Goal: Navigation & Orientation: Find specific page/section

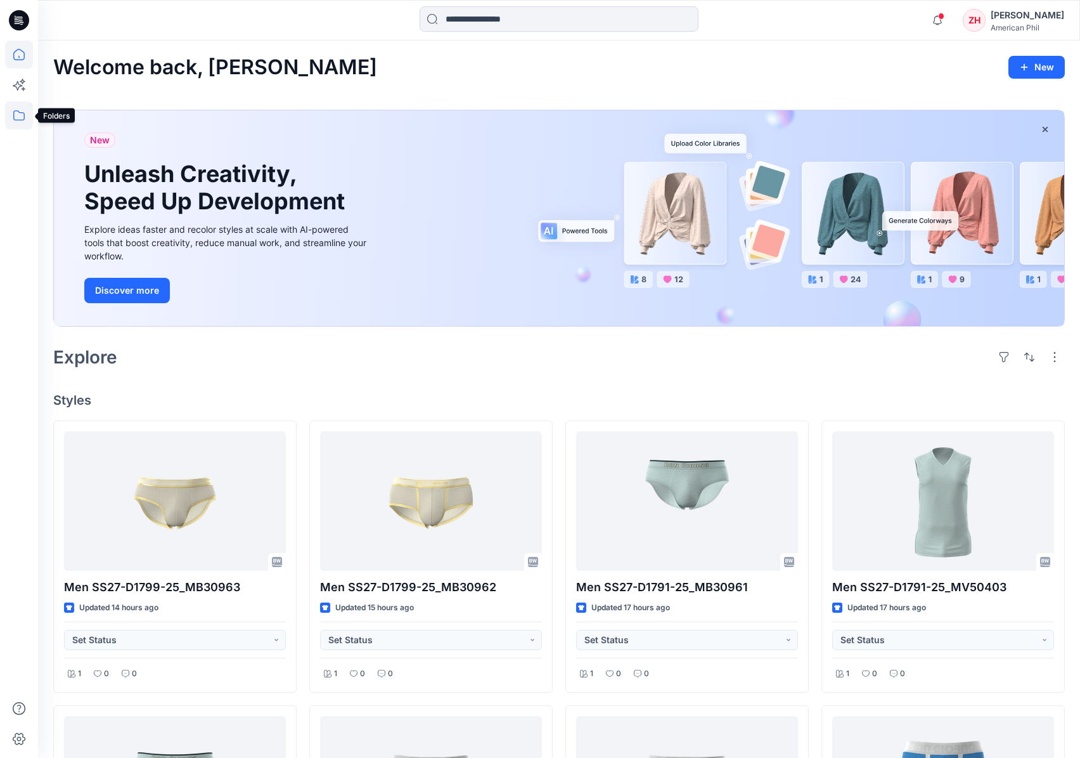
click at [23, 115] on icon at bounding box center [19, 115] width 28 height 28
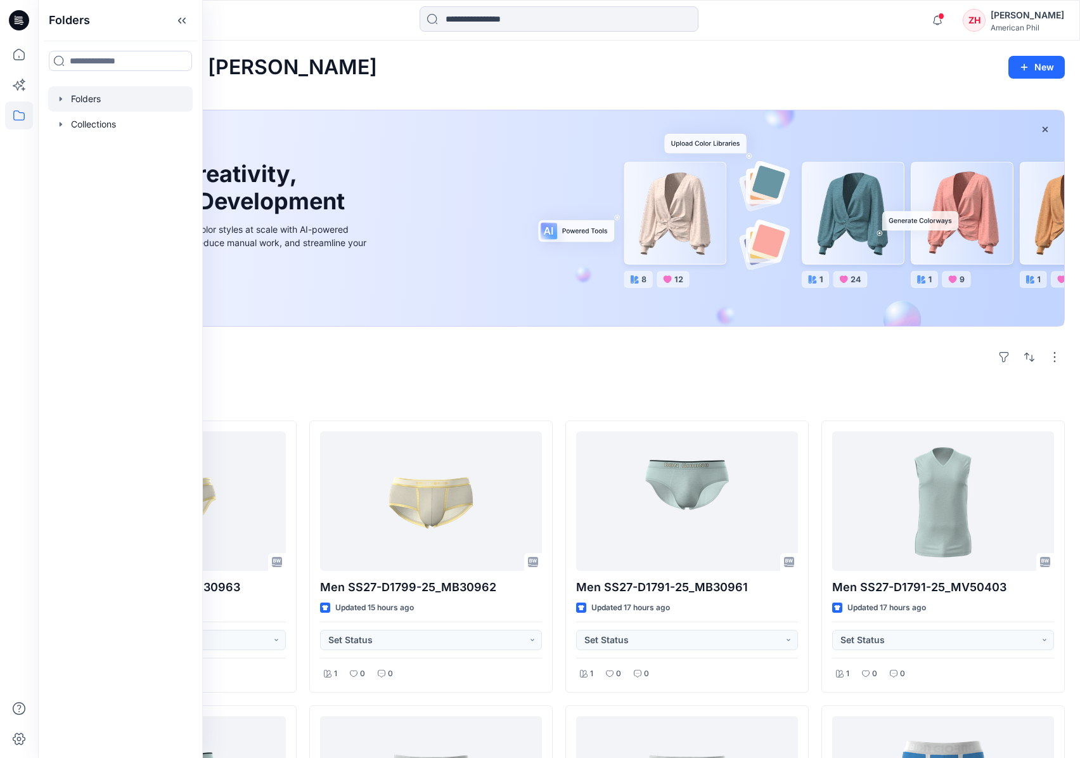
drag, startPoint x: 169, startPoint y: 101, endPoint x: 186, endPoint y: 97, distance: 17.7
click at [169, 102] on div at bounding box center [120, 98] width 145 height 25
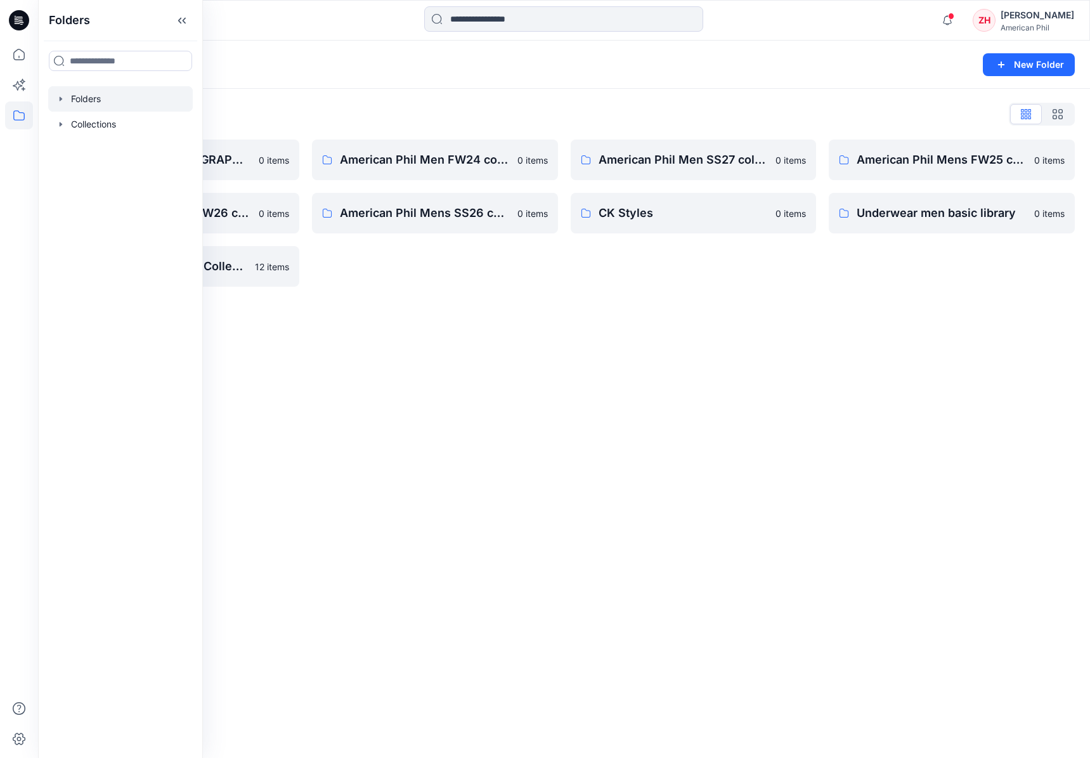
click at [490, 74] on div "Folders New Folder" at bounding box center [564, 65] width 1052 height 48
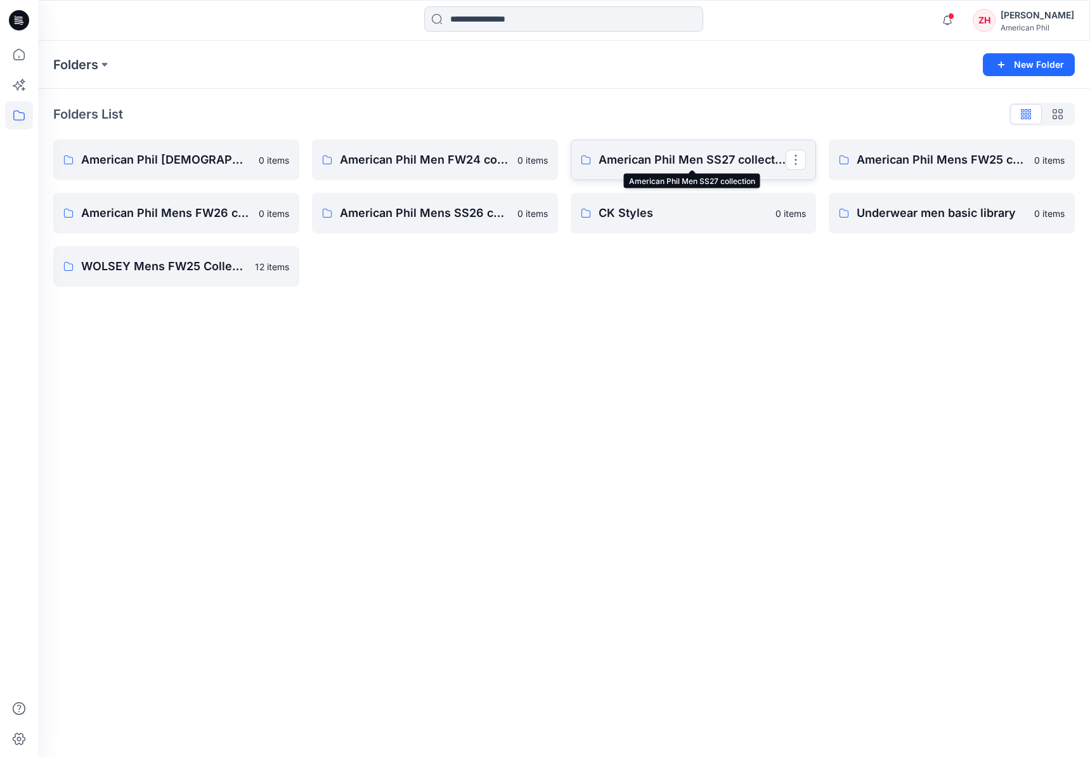
click at [680, 152] on p "American Phil Men SS27 collection" at bounding box center [692, 160] width 188 height 18
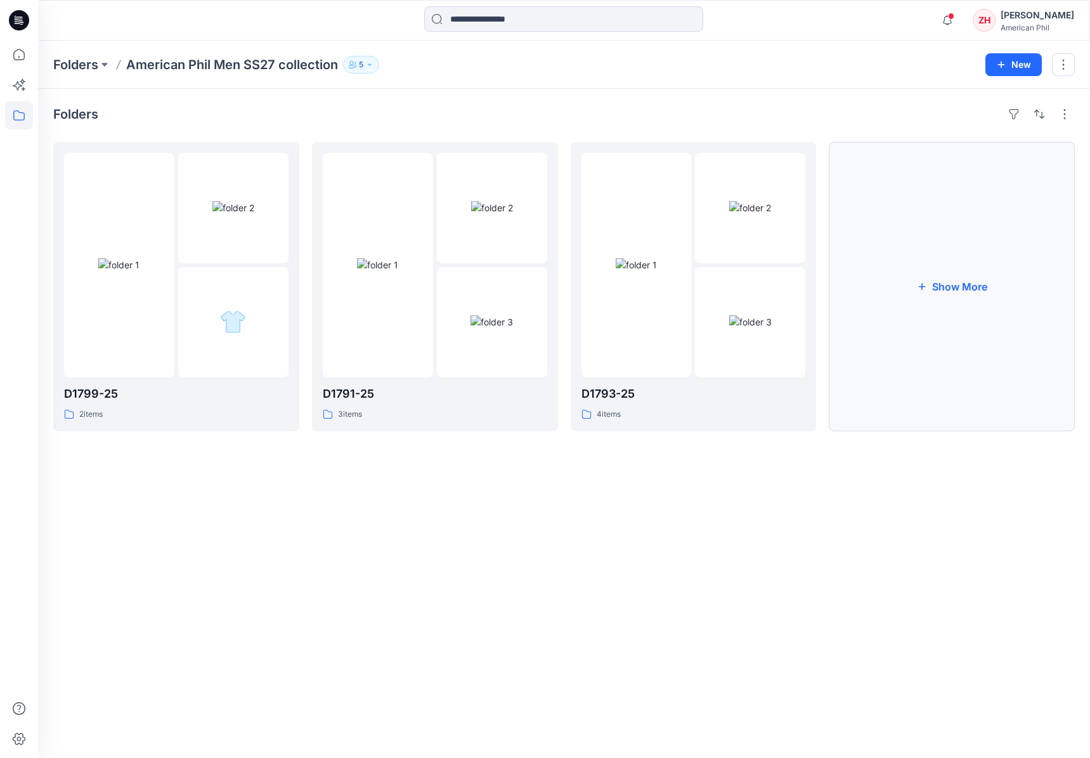
click at [948, 303] on button "Show More" at bounding box center [952, 286] width 246 height 289
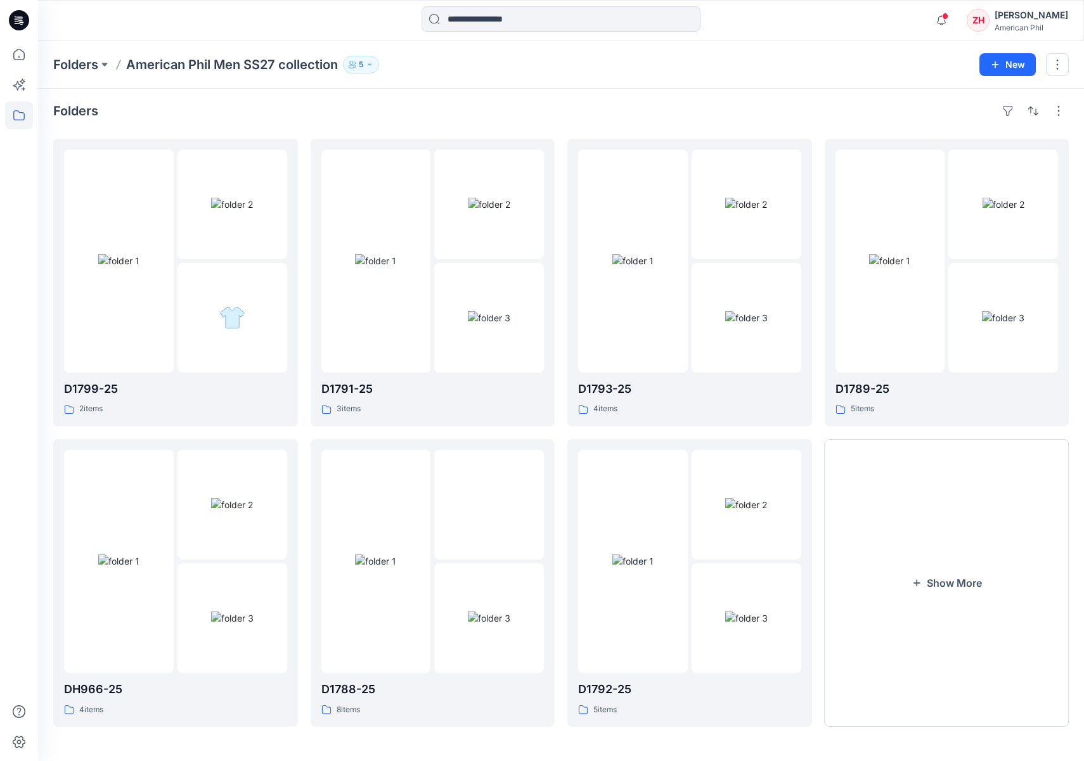
scroll to position [4, 0]
click at [981, 534] on button "Show More" at bounding box center [947, 583] width 245 height 288
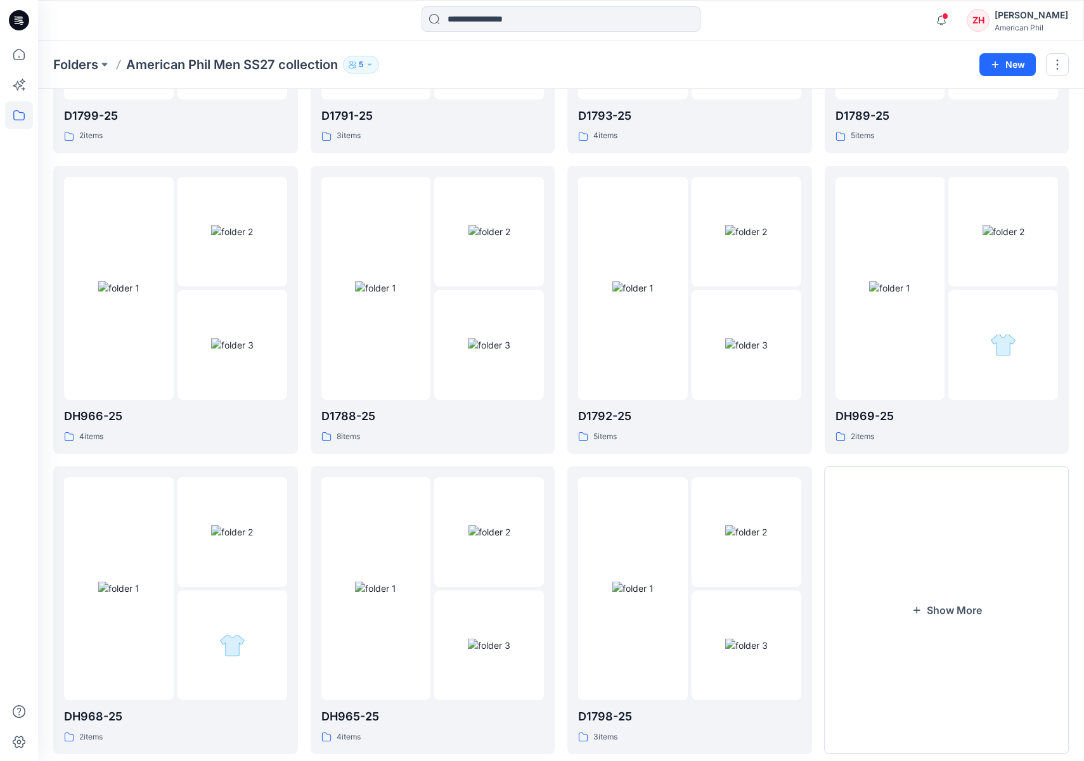
scroll to position [303, 0]
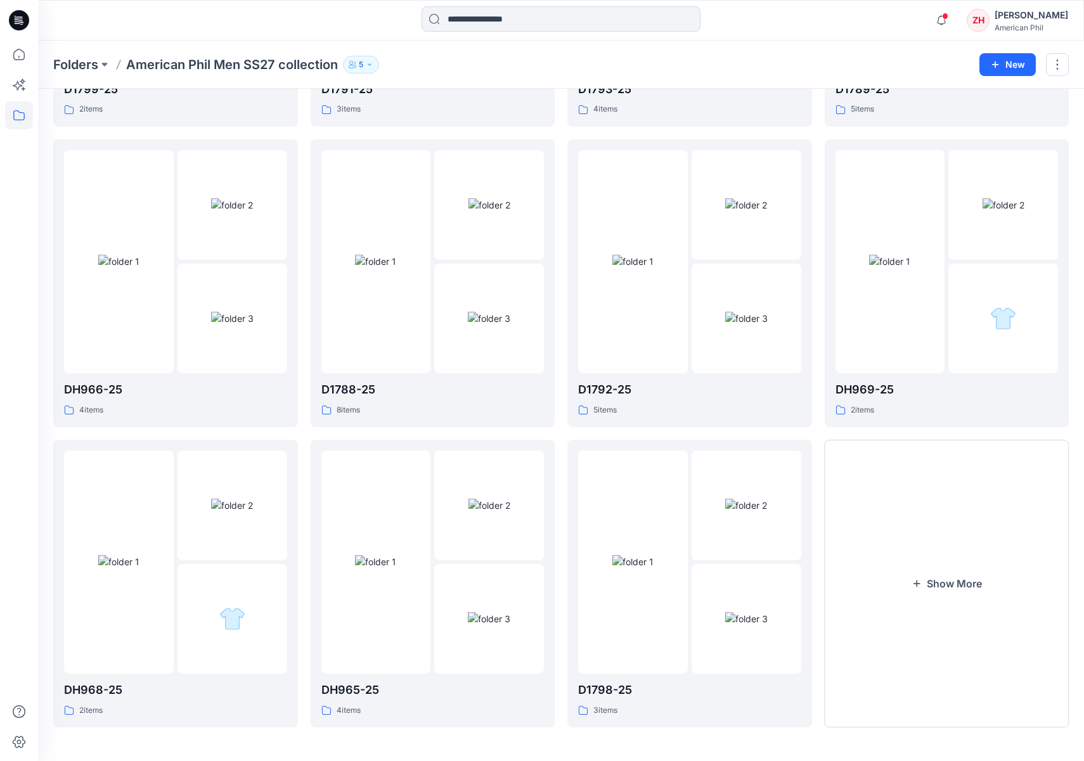
click at [578, 59] on div "Folders American Phil Men SS27 collection 5" at bounding box center [511, 65] width 917 height 18
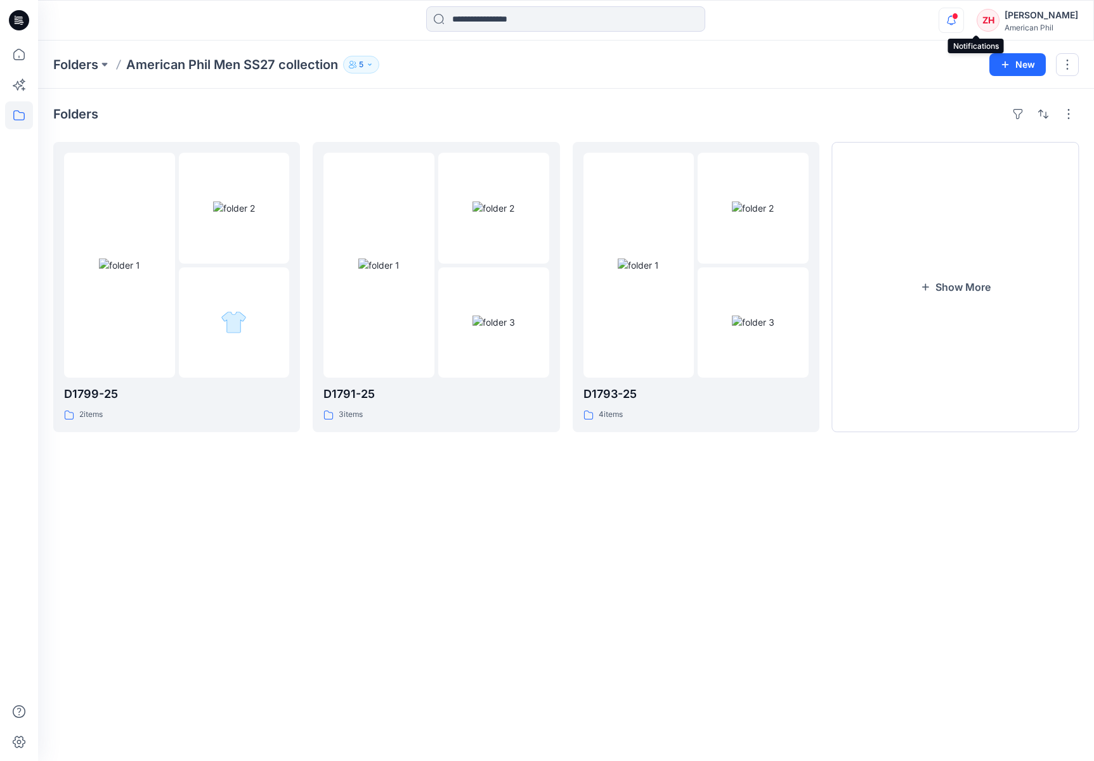
click at [958, 16] on span at bounding box center [955, 16] width 6 height 7
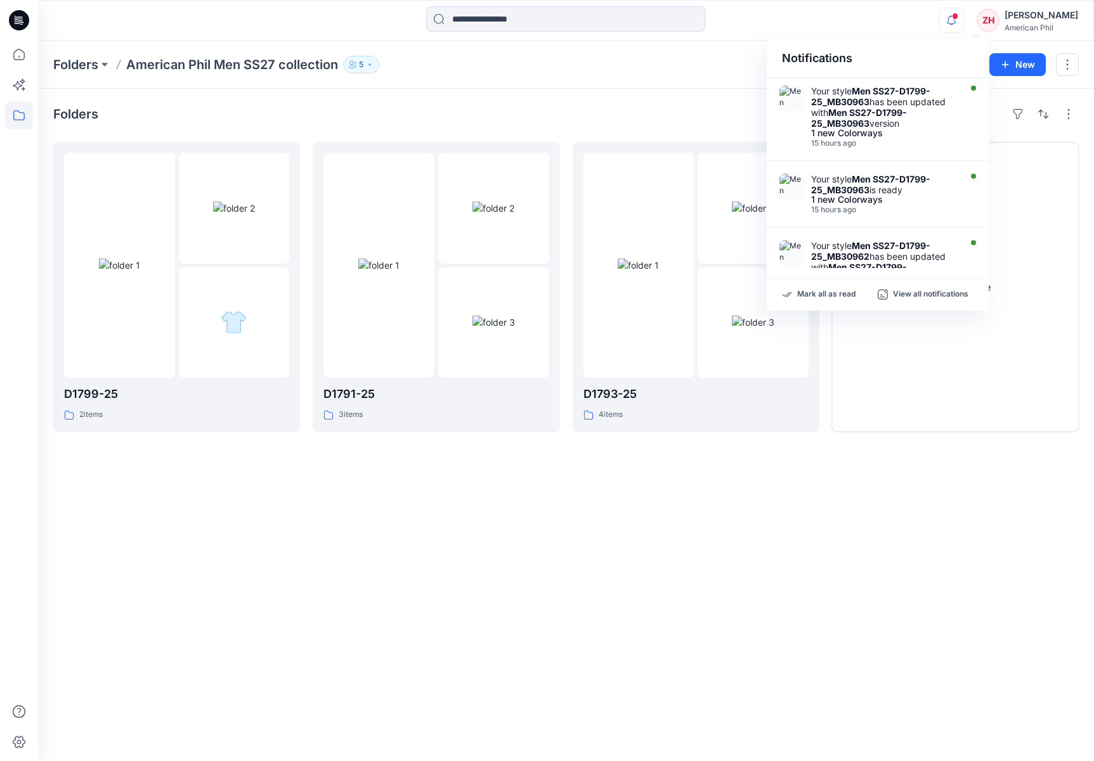
click at [908, 18] on div "Notifications Your style Men SS27-D1799-25_MB30963 has been updated with Men SS…" at bounding box center [565, 20] width 1055 height 28
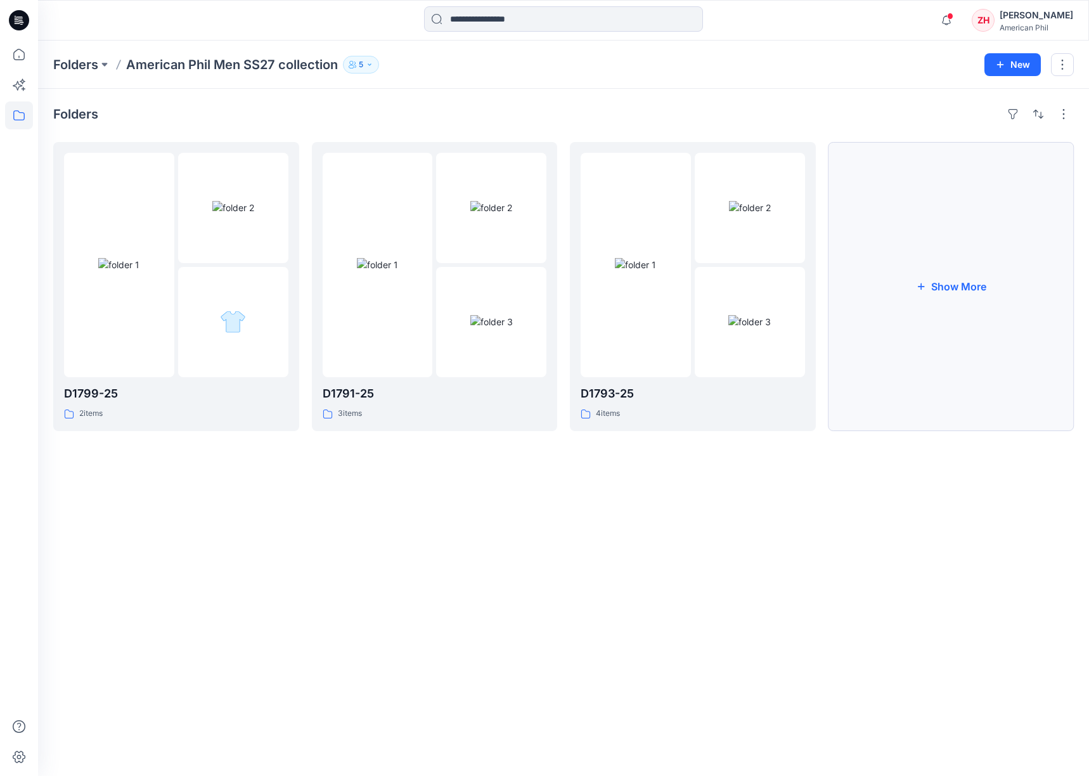
click at [941, 277] on button "Show More" at bounding box center [952, 286] width 246 height 289
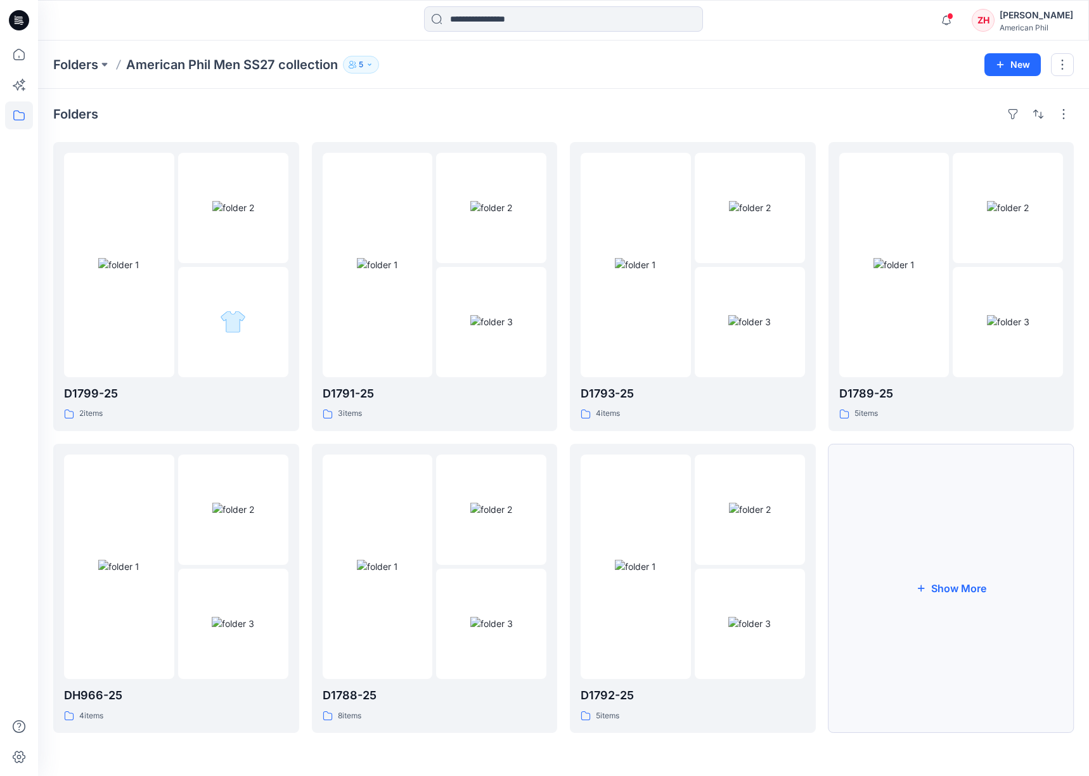
click at [955, 574] on button "Show More" at bounding box center [952, 588] width 246 height 289
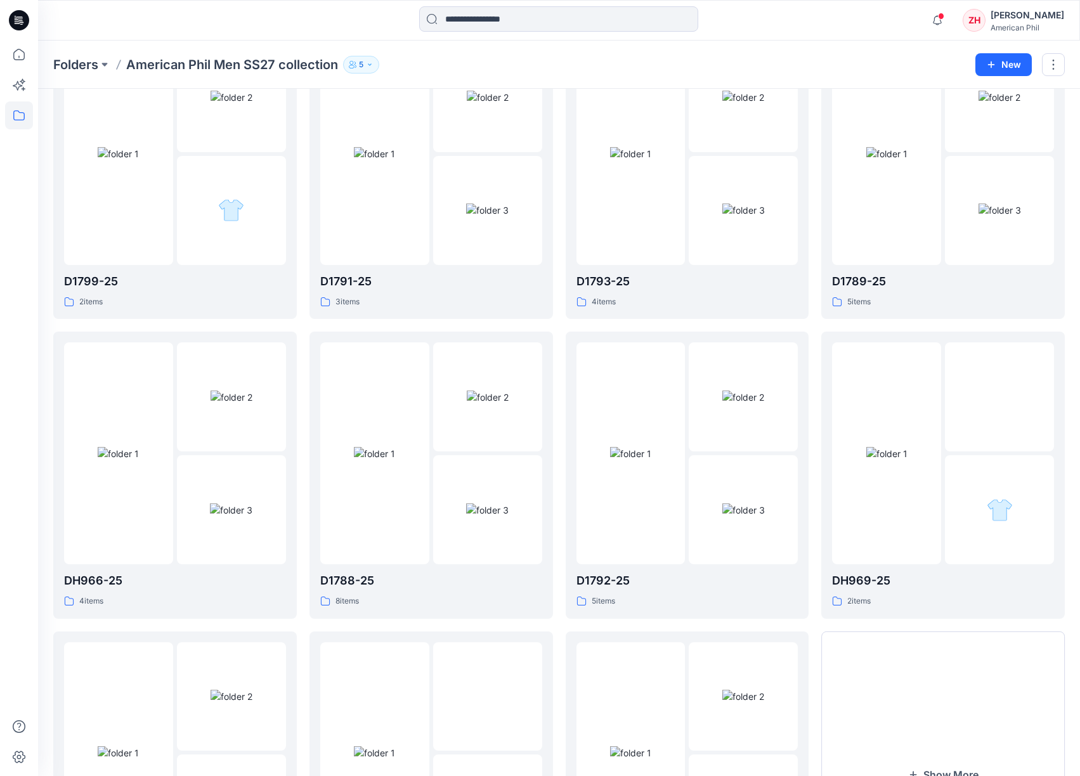
scroll to position [285, 0]
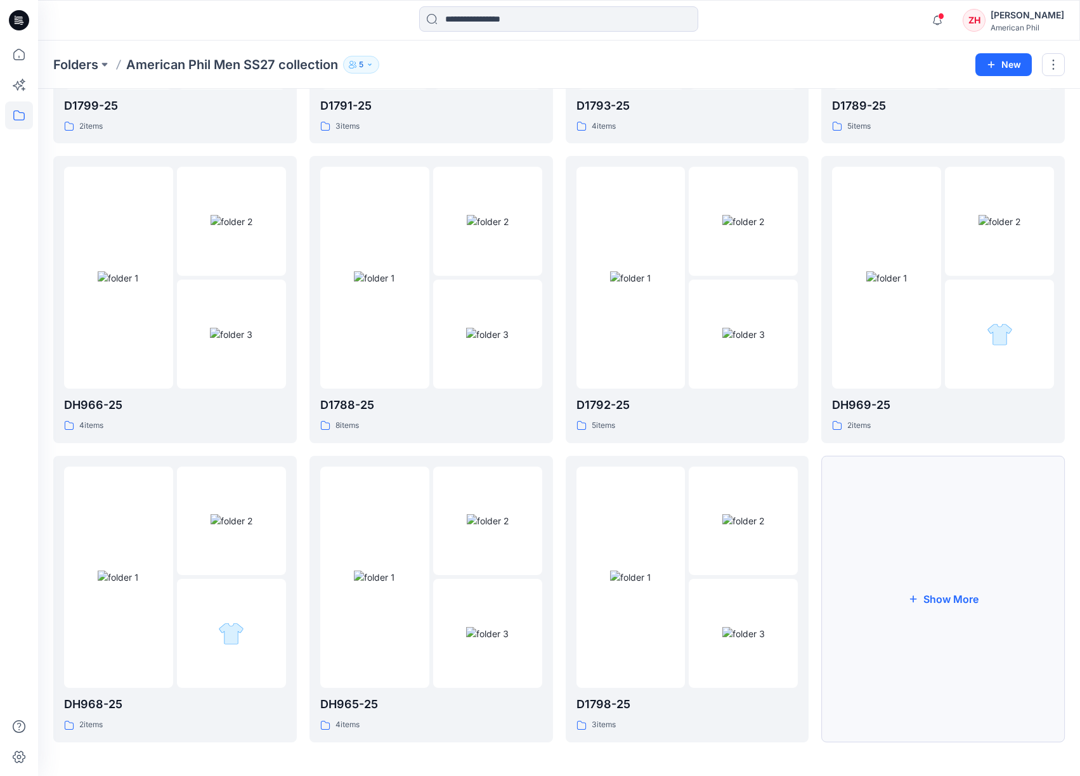
click at [934, 598] on button "Show More" at bounding box center [942, 599] width 243 height 287
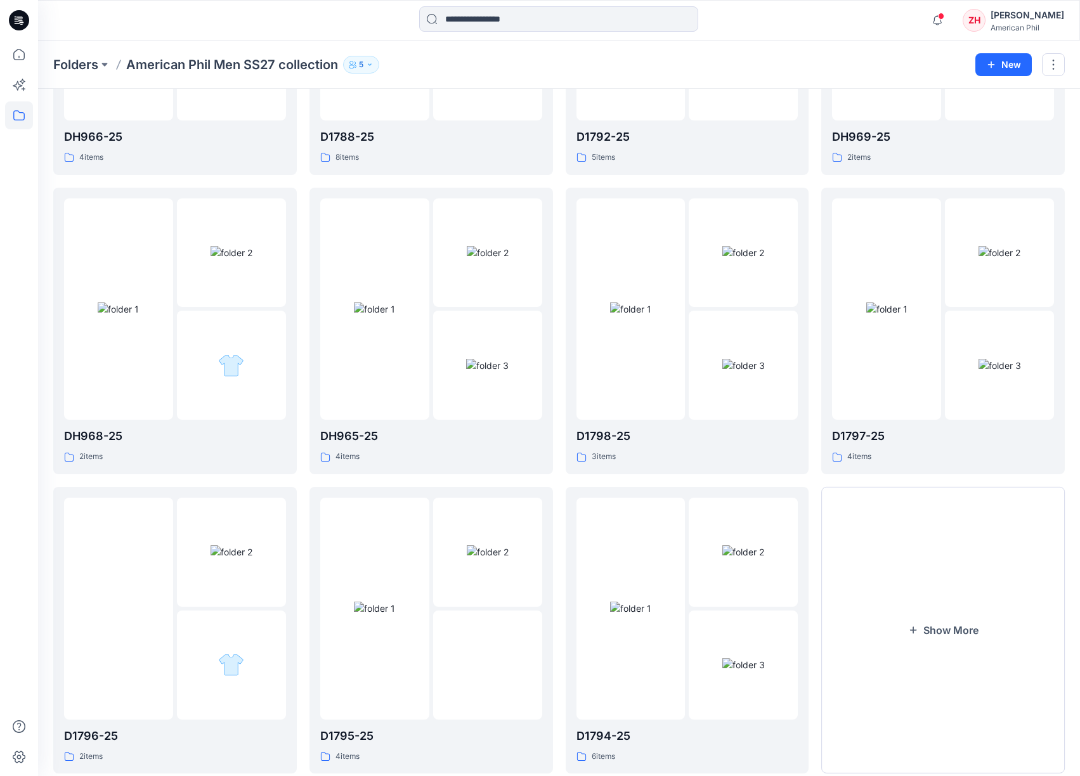
scroll to position [584, 0]
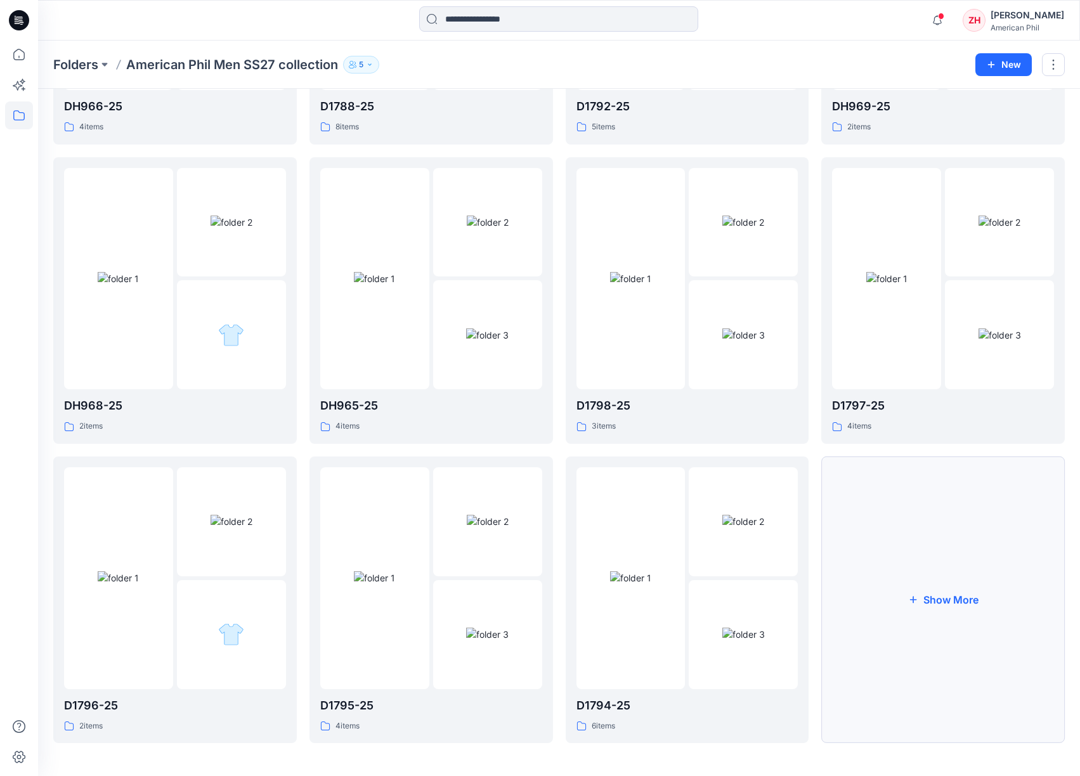
click at [933, 549] on button "Show More" at bounding box center [942, 599] width 243 height 287
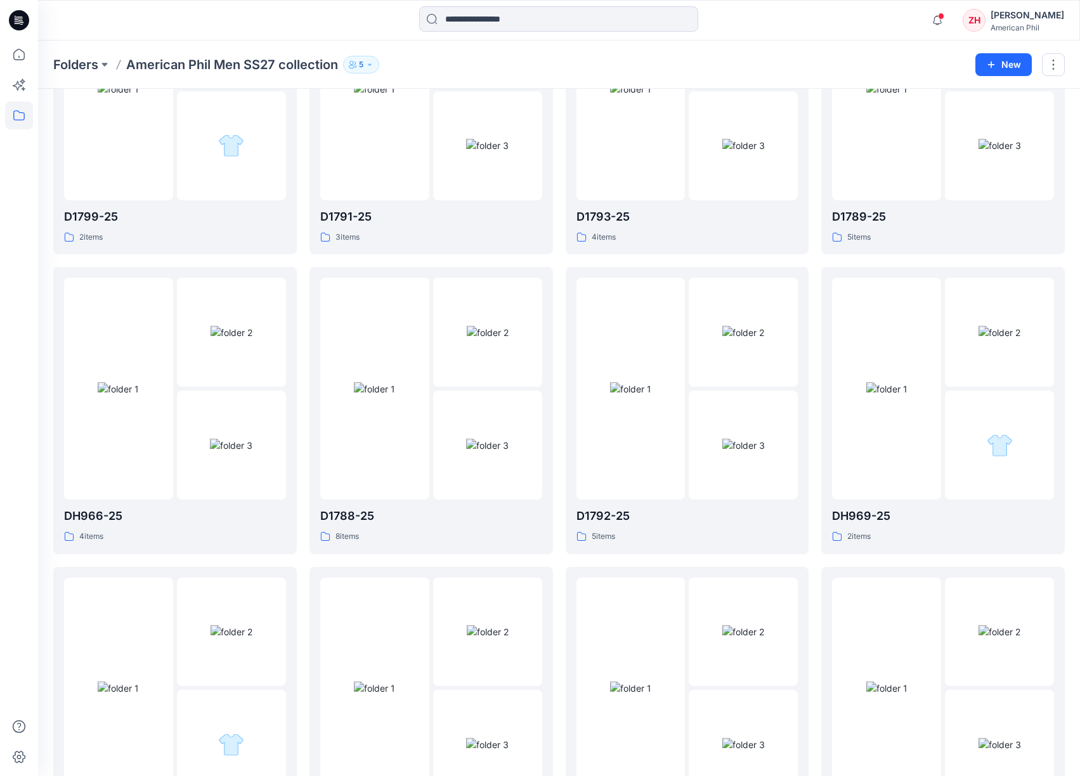
scroll to position [0, 0]
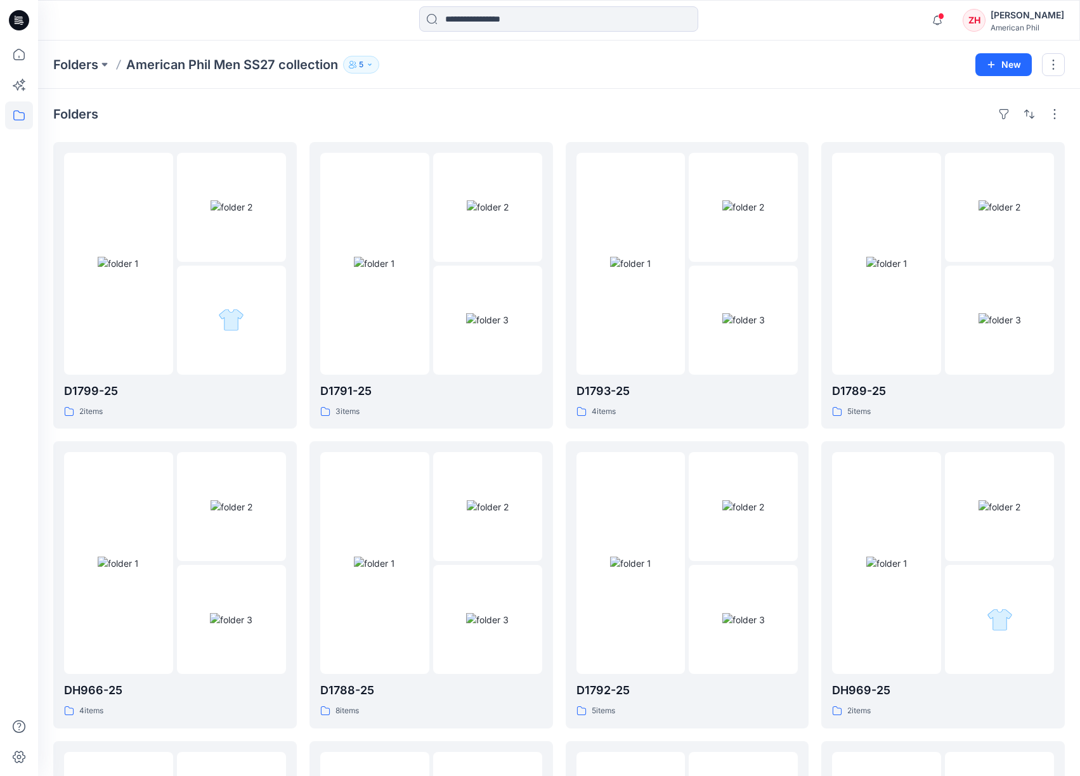
click at [855, 65] on div "Folders American Phil Men SS27 collection 5" at bounding box center [509, 65] width 912 height 18
click at [944, 18] on span at bounding box center [941, 16] width 6 height 7
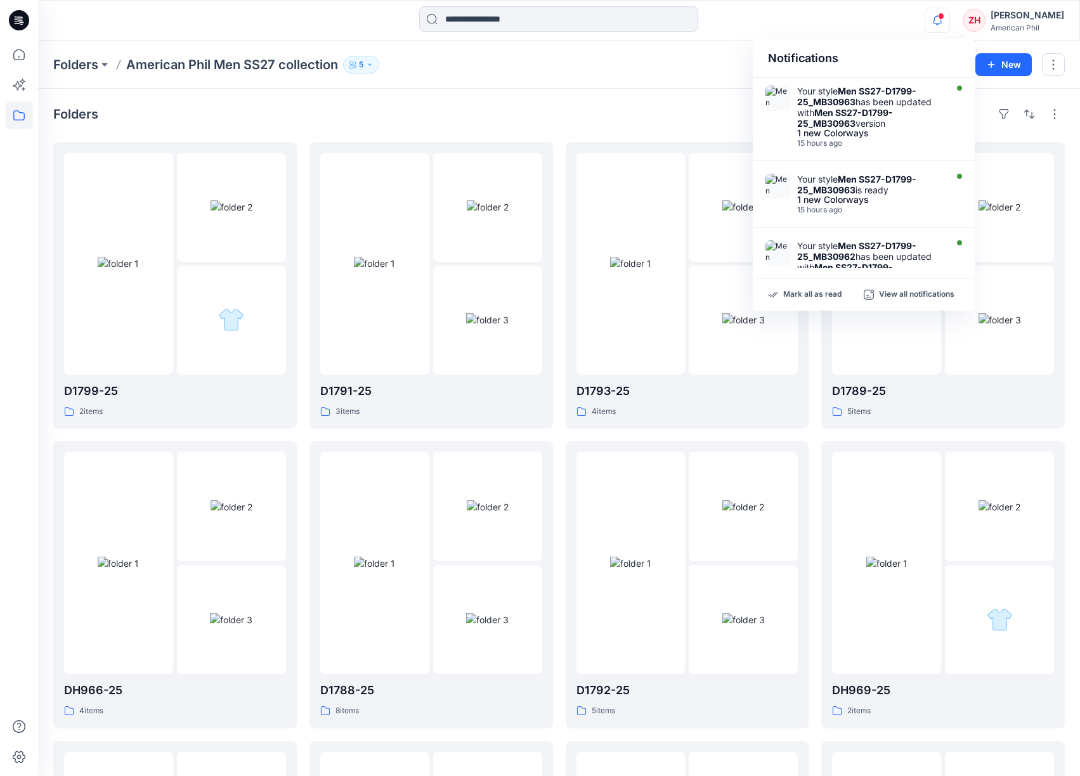
click at [862, 29] on div "Notifications Your style Men SS27-D1799-25_MB30963 has been updated with Men SS…" at bounding box center [558, 20] width 1041 height 28
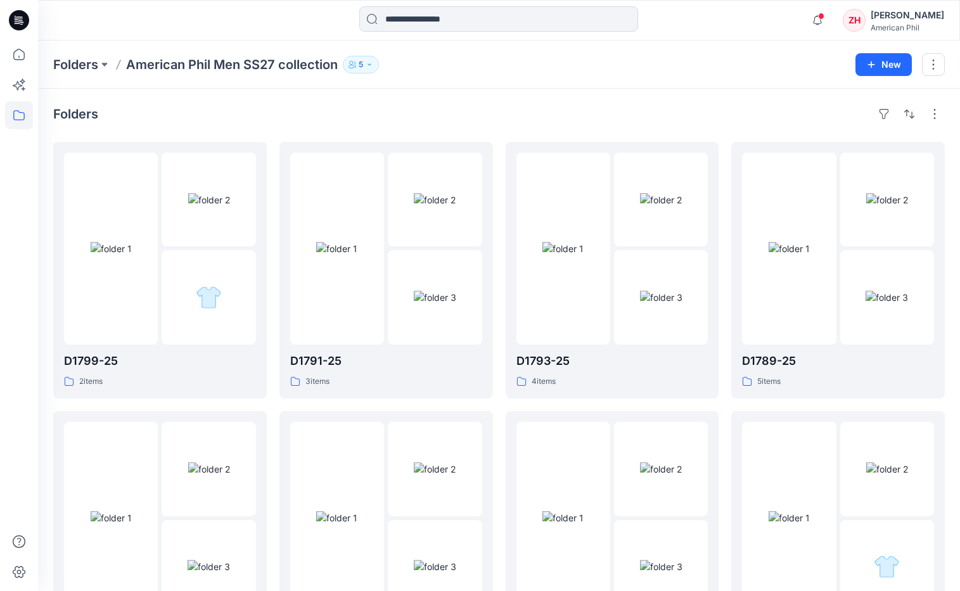
click at [252, 7] on div at bounding box center [153, 20] width 231 height 28
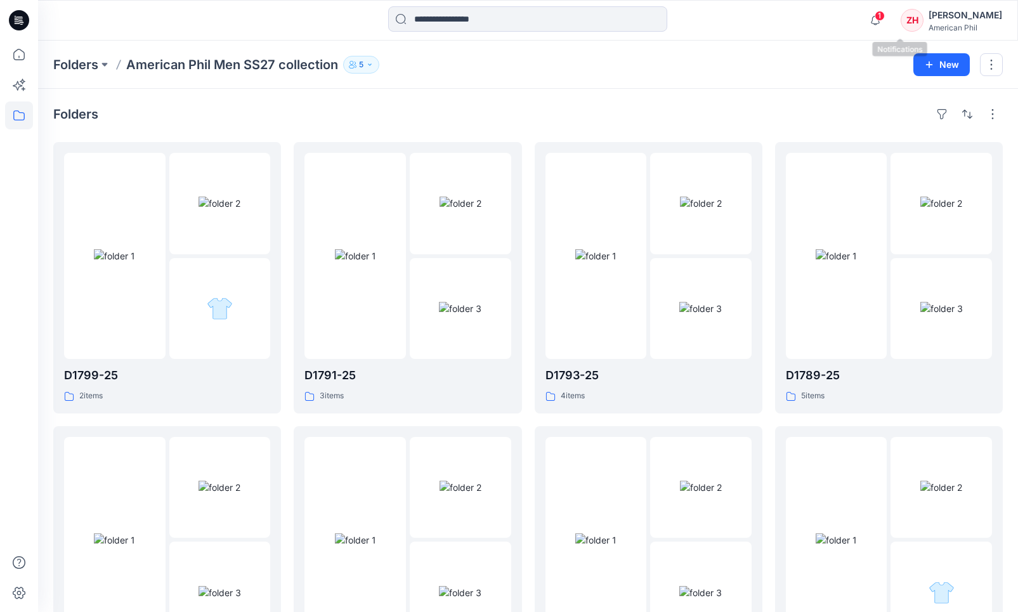
click at [879, 19] on icon "button" at bounding box center [874, 20] width 9 height 8
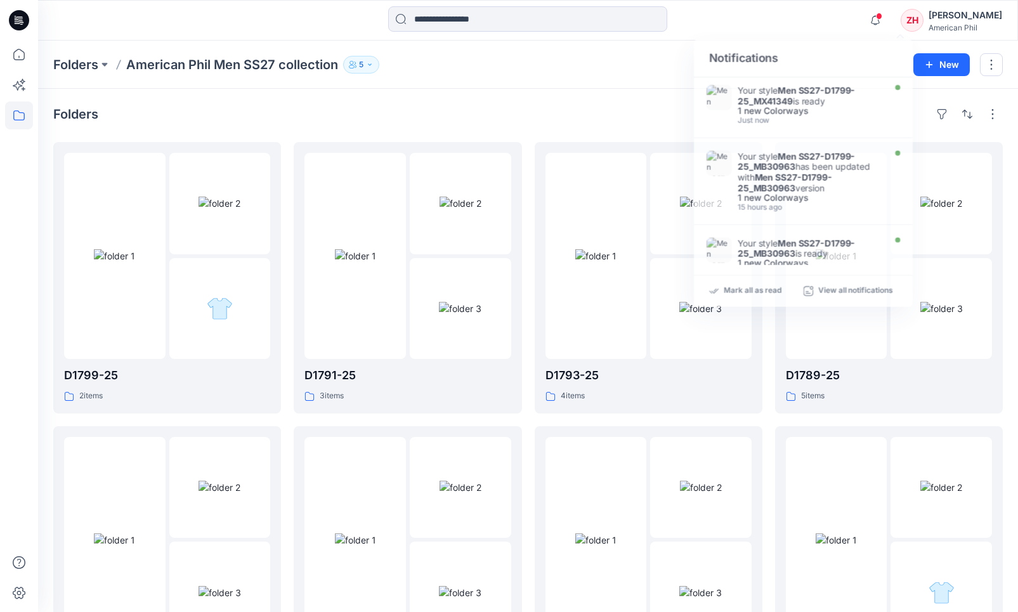
click at [834, 29] on div "Notifications Your style Men SS27-D1799-25_MX41349 is ready 1 new Colorways Jus…" at bounding box center [527, 20] width 979 height 28
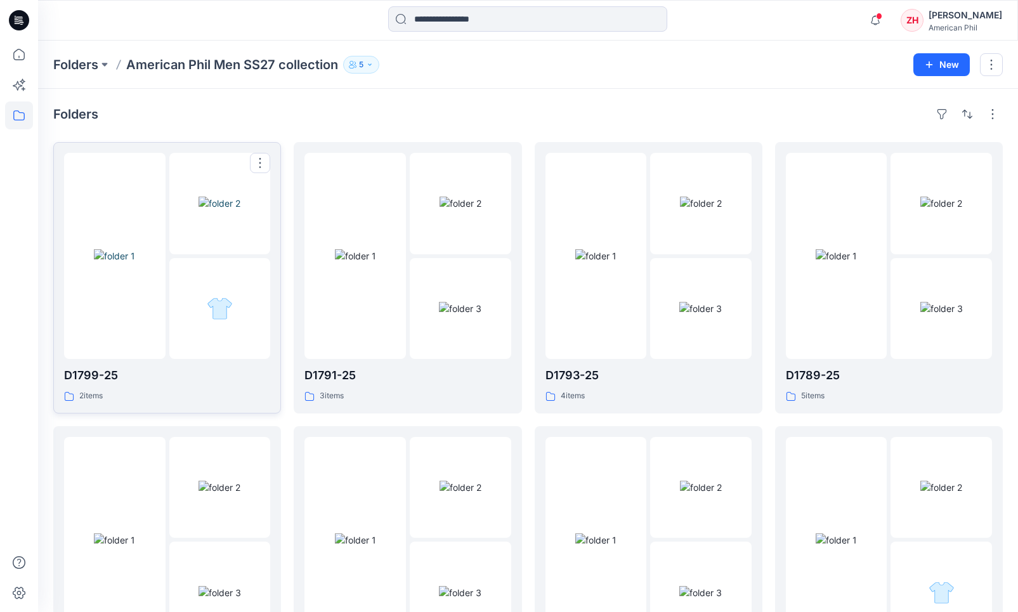
click at [117, 249] on img at bounding box center [114, 255] width 41 height 13
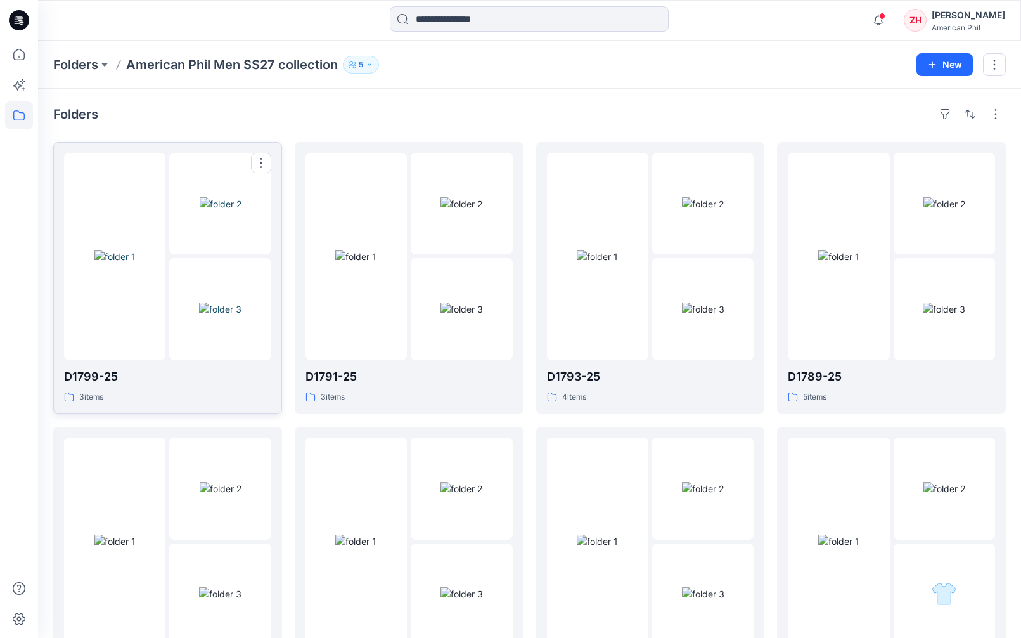
click at [200, 210] on img at bounding box center [221, 203] width 42 height 13
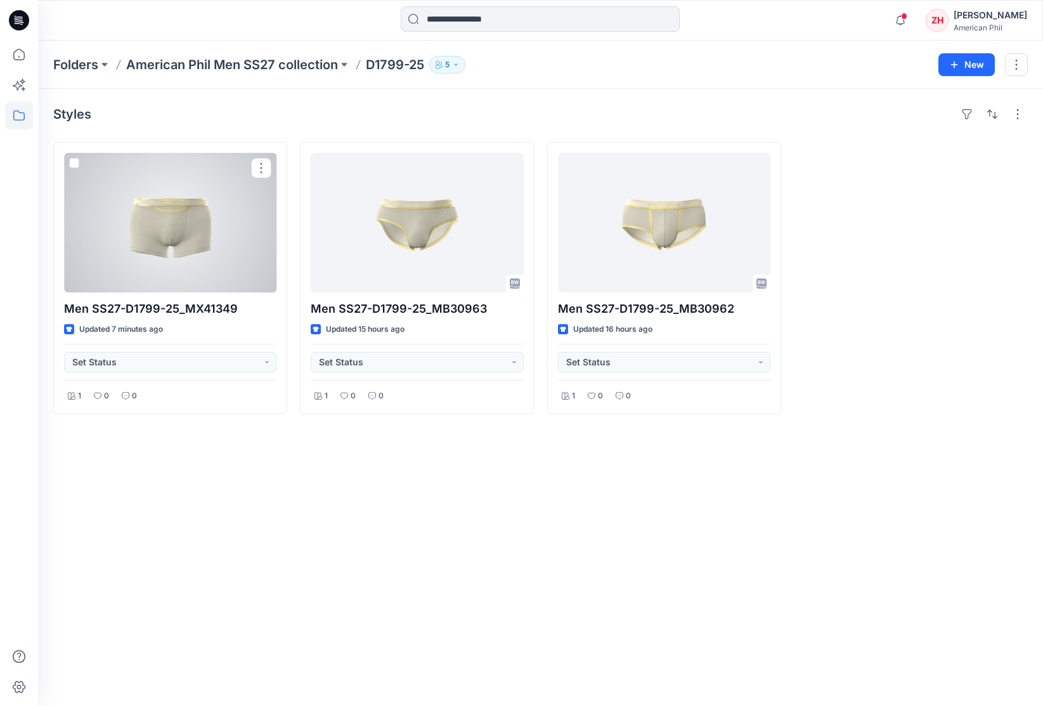
drag, startPoint x: 197, startPoint y: 231, endPoint x: 209, endPoint y: 238, distance: 13.6
click at [197, 232] on div at bounding box center [170, 222] width 212 height 139
click at [240, 238] on div at bounding box center [170, 222] width 212 height 139
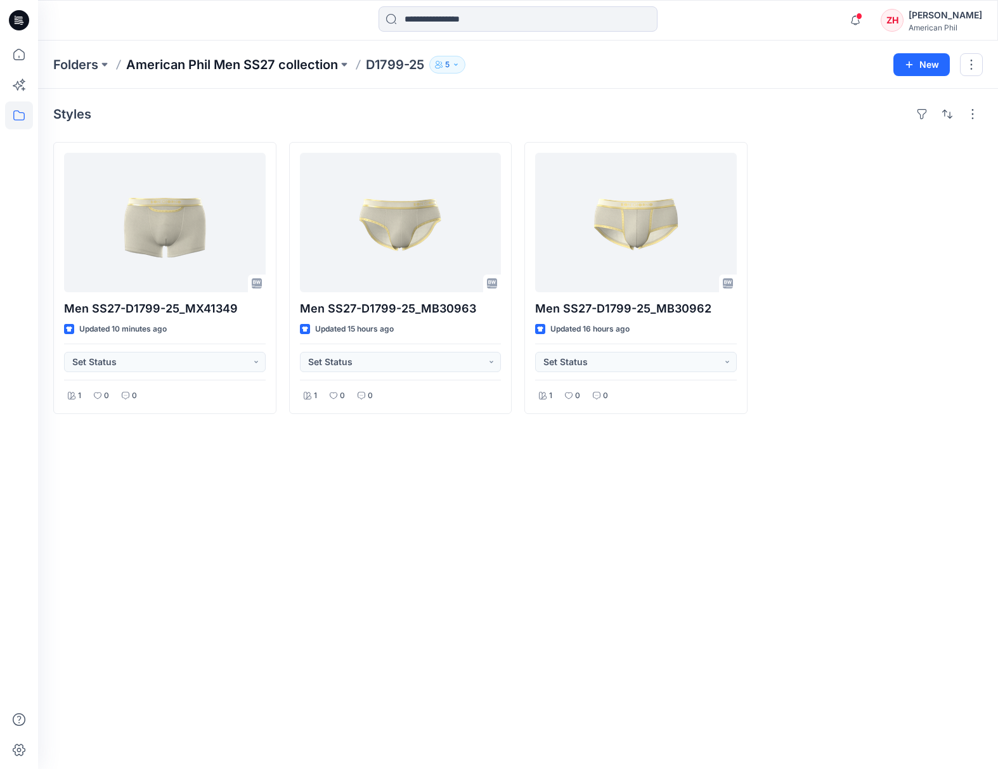
click at [296, 61] on p "American Phil Men SS27 collection" at bounding box center [232, 65] width 212 height 18
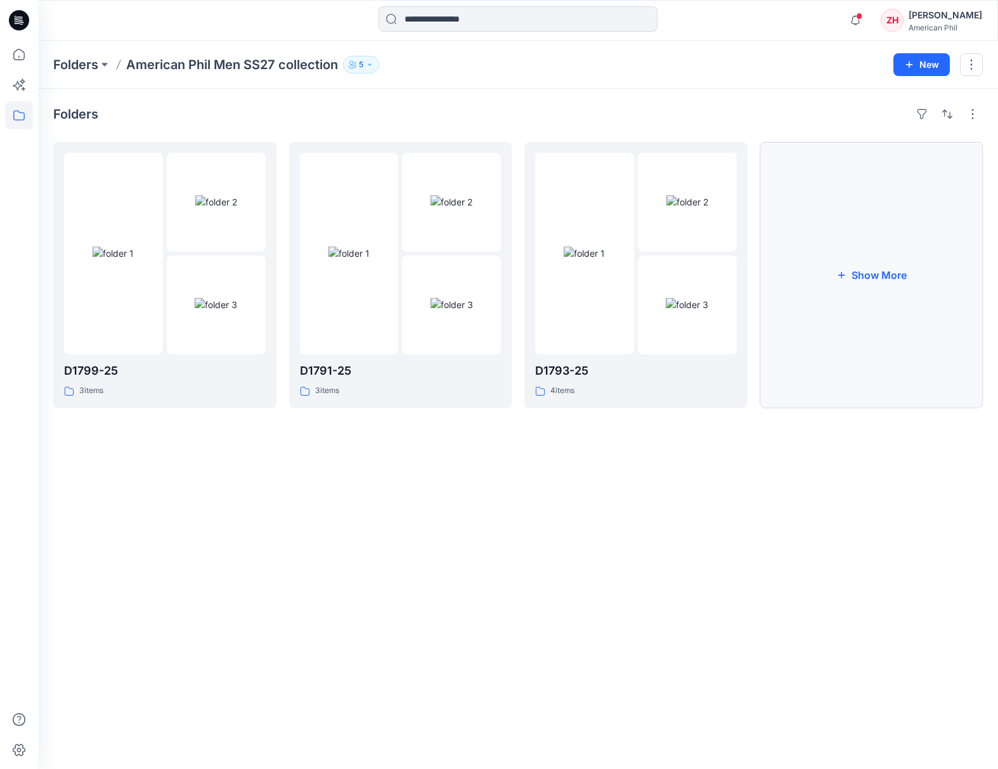
click at [889, 275] on button "Show More" at bounding box center [871, 275] width 223 height 266
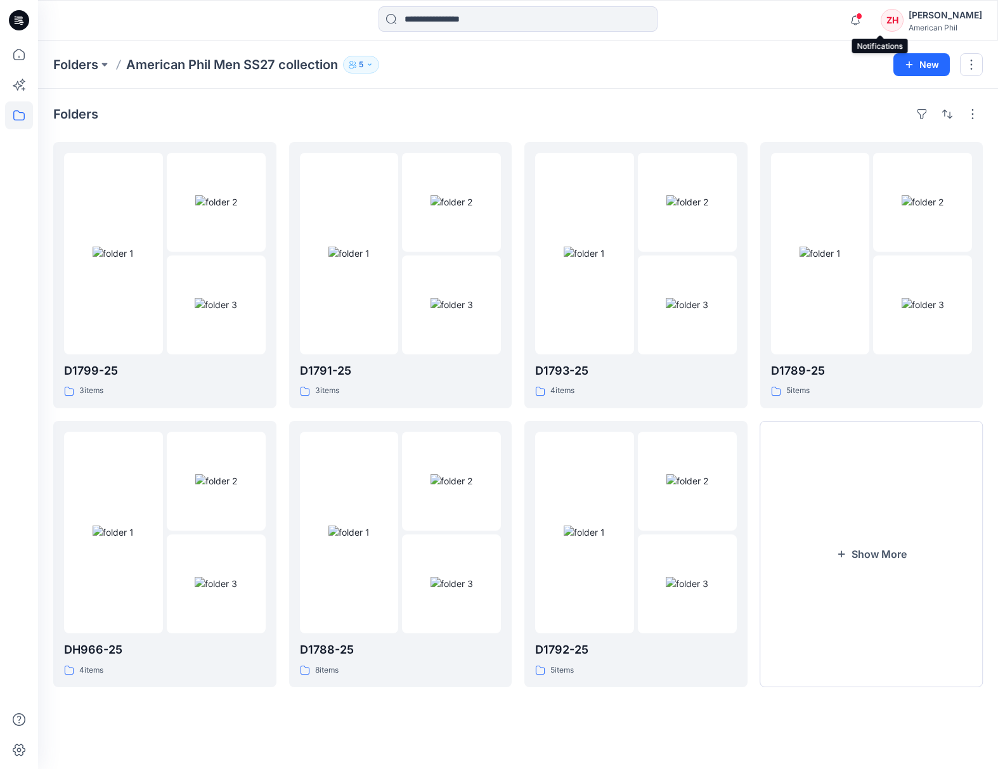
click at [862, 13] on span at bounding box center [859, 16] width 6 height 7
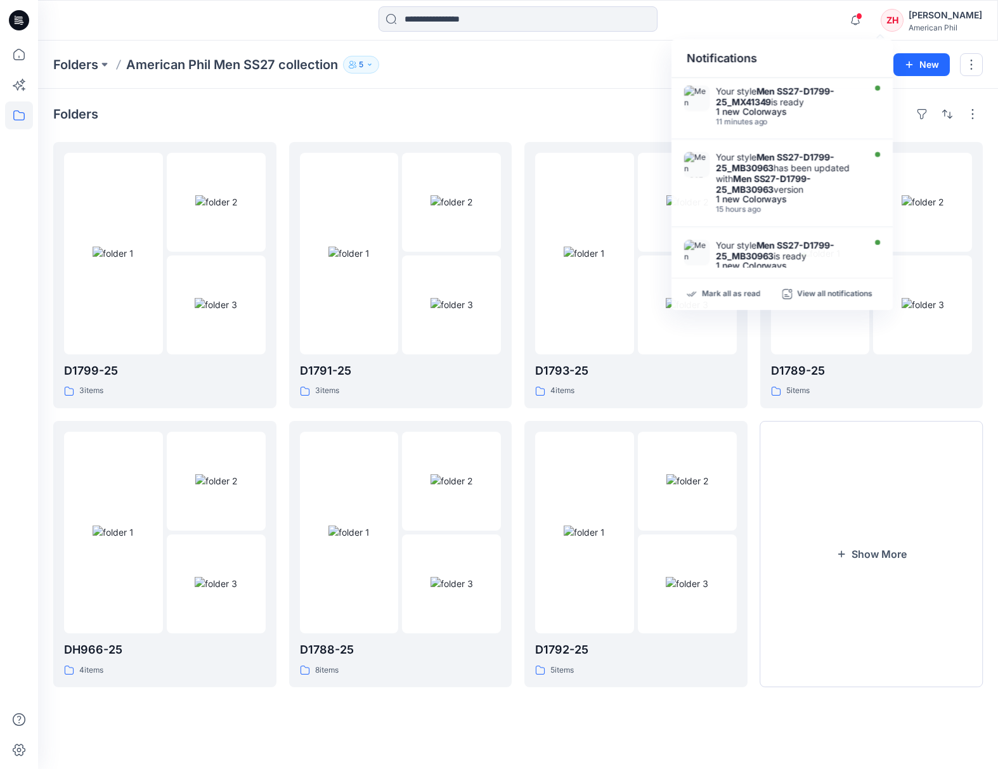
click at [776, 27] on div "Notifications Your style Men SS27-D1799-25_MX41349 is ready 1 new Colorways 11 …" at bounding box center [517, 20] width 959 height 28
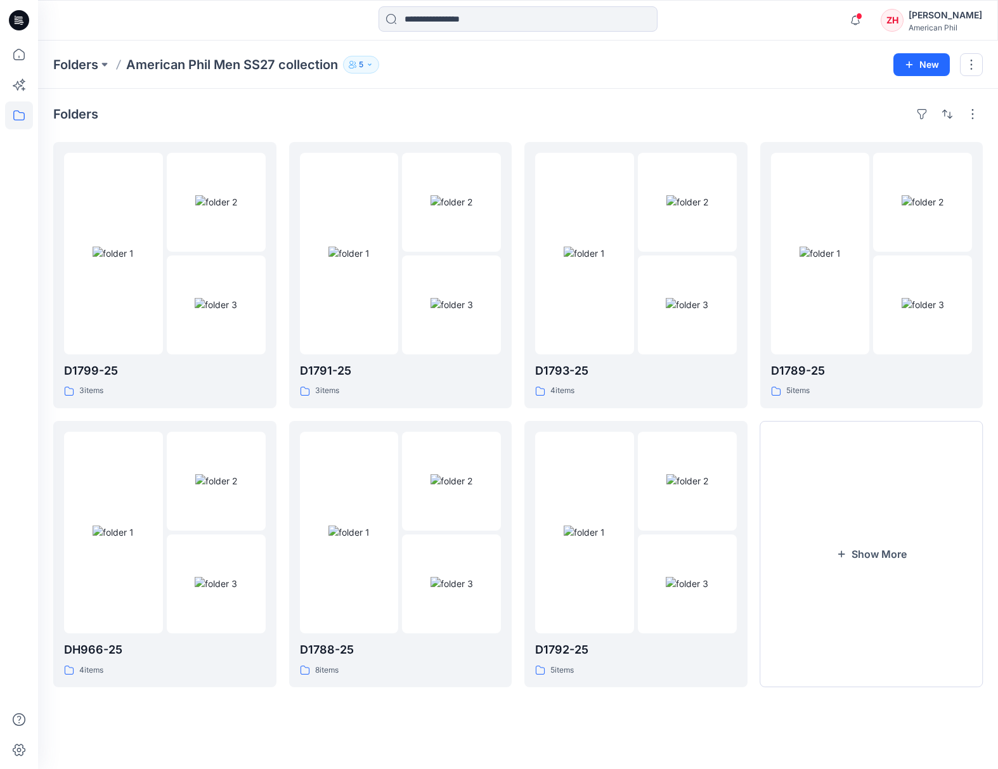
click at [275, 68] on p "American Phil Men SS27 collection" at bounding box center [232, 65] width 212 height 18
click at [76, 63] on p "Folders" at bounding box center [75, 65] width 45 height 18
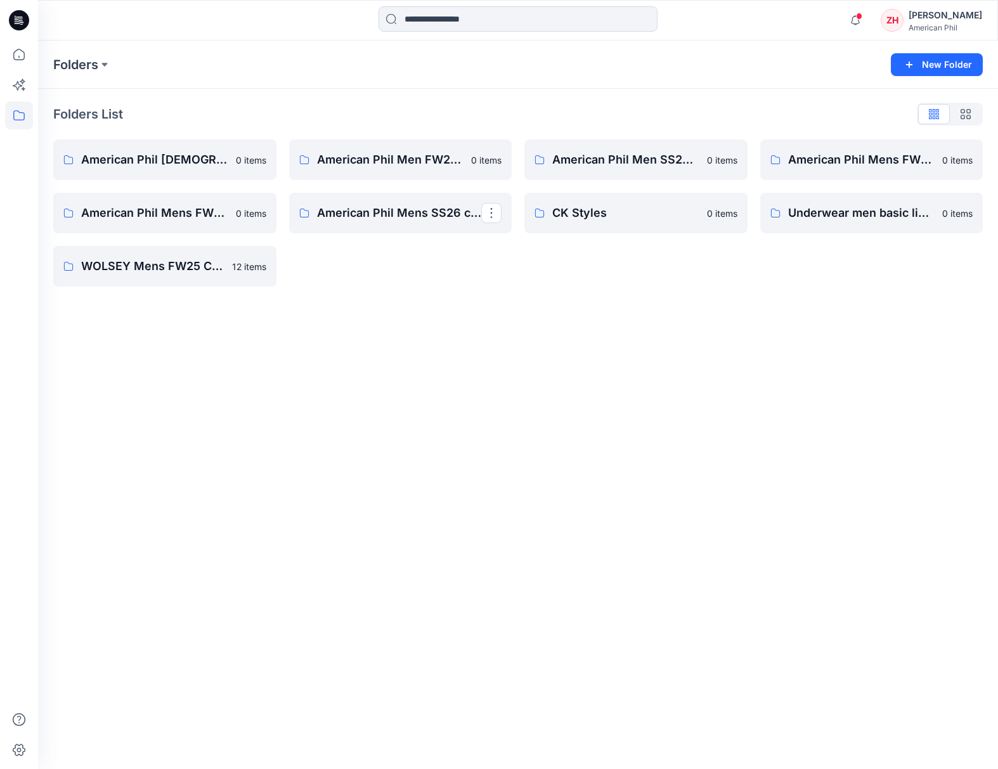
click at [684, 314] on div "Folders New Folder Folders List American Phil Ladies SS25 collection 0 items Am…" at bounding box center [518, 405] width 960 height 728
click at [418, 160] on p "American Phil Men FW24 collection" at bounding box center [390, 160] width 147 height 18
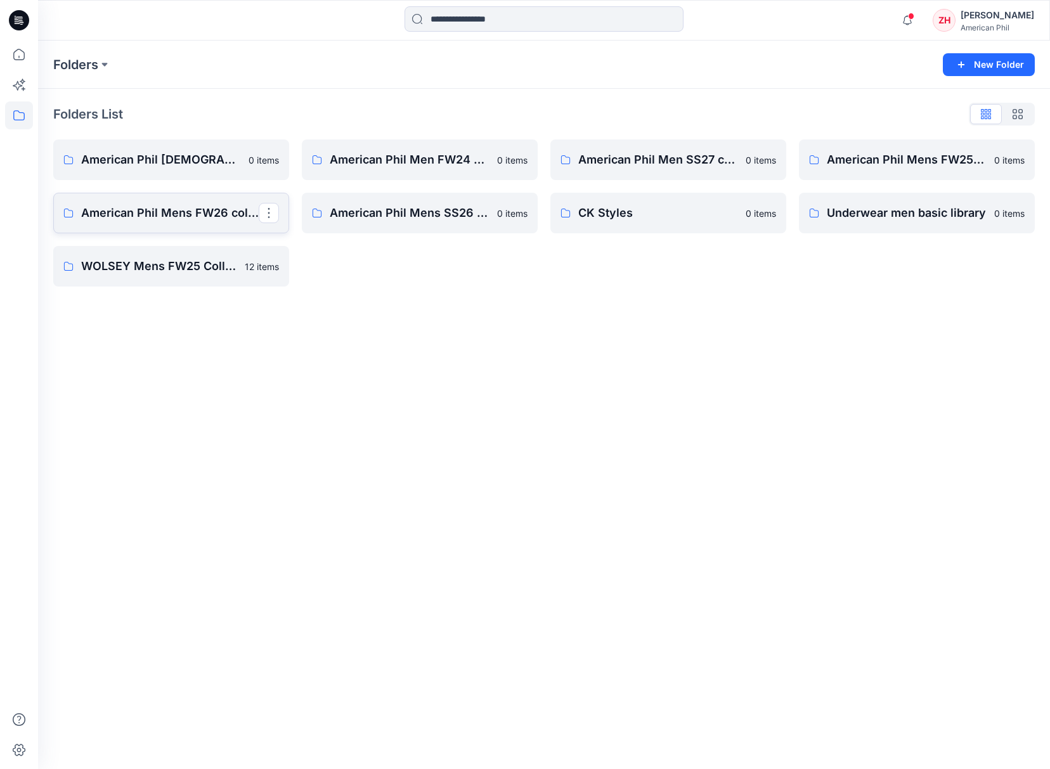
click at [165, 213] on p "American Phil Mens FW26 collection" at bounding box center [170, 213] width 178 height 18
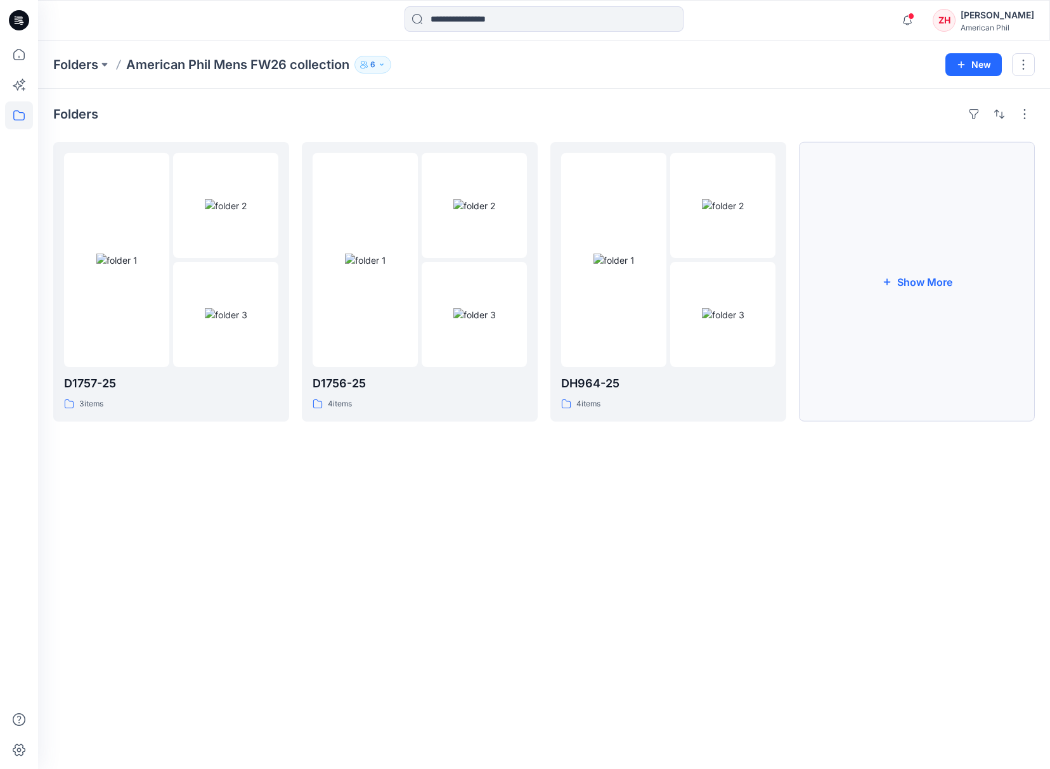
click at [943, 280] on button "Show More" at bounding box center [917, 282] width 236 height 280
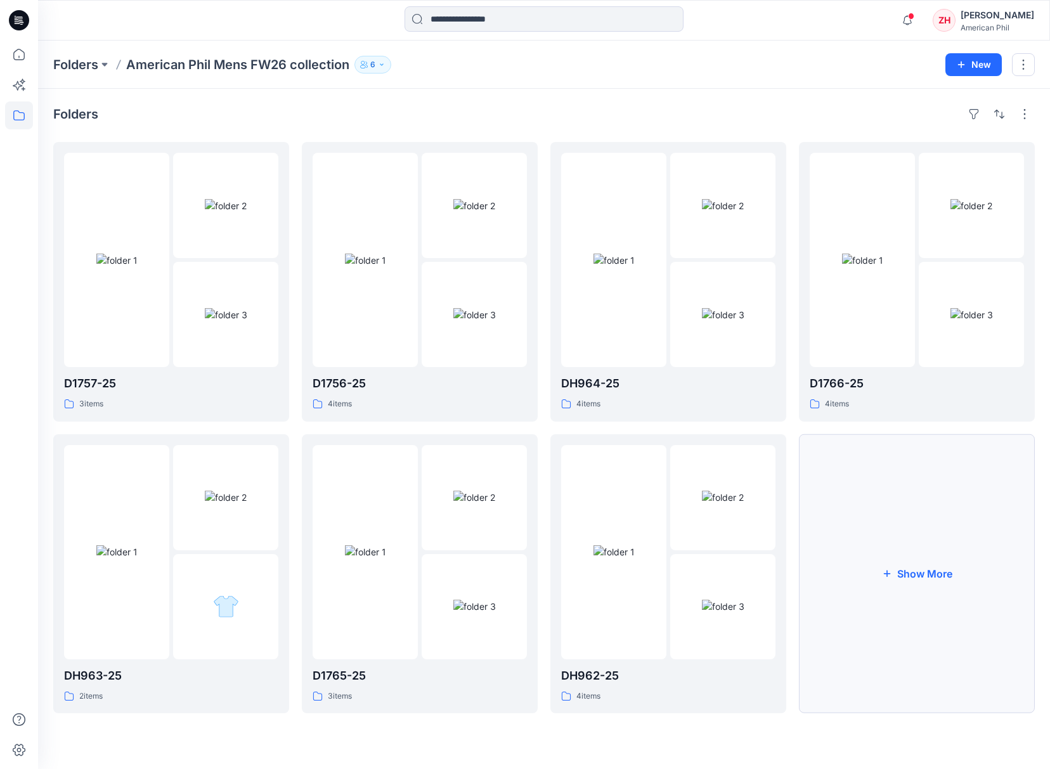
click at [950, 535] on button "Show More" at bounding box center [917, 574] width 236 height 280
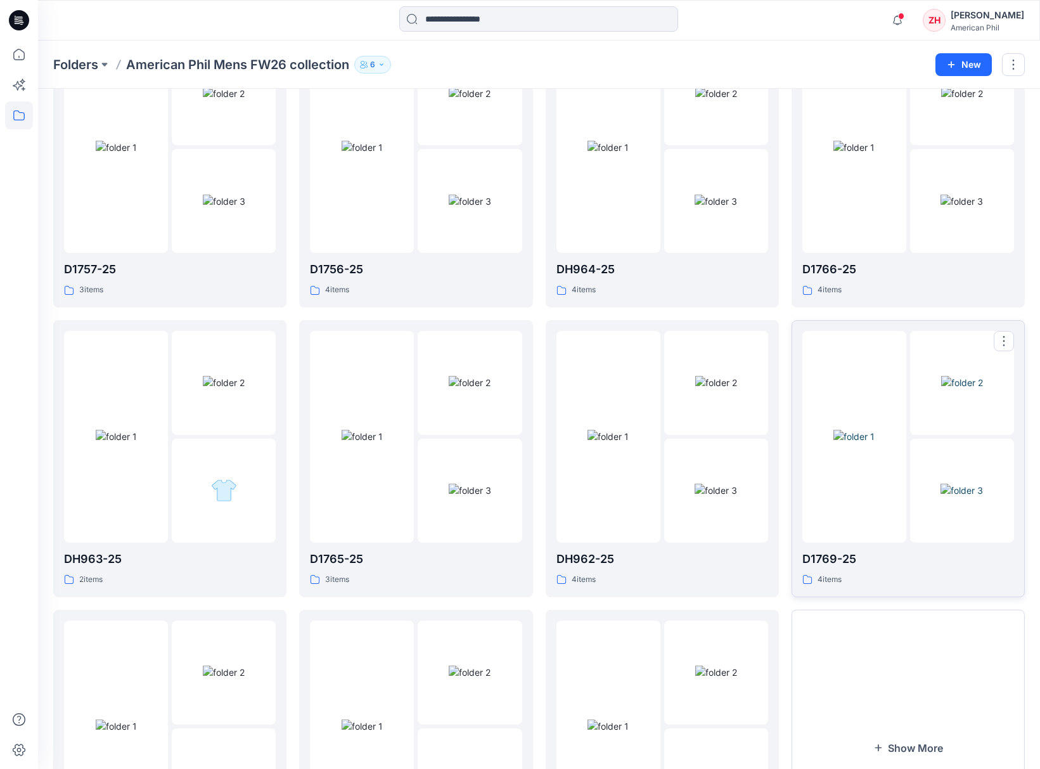
scroll to position [262, 0]
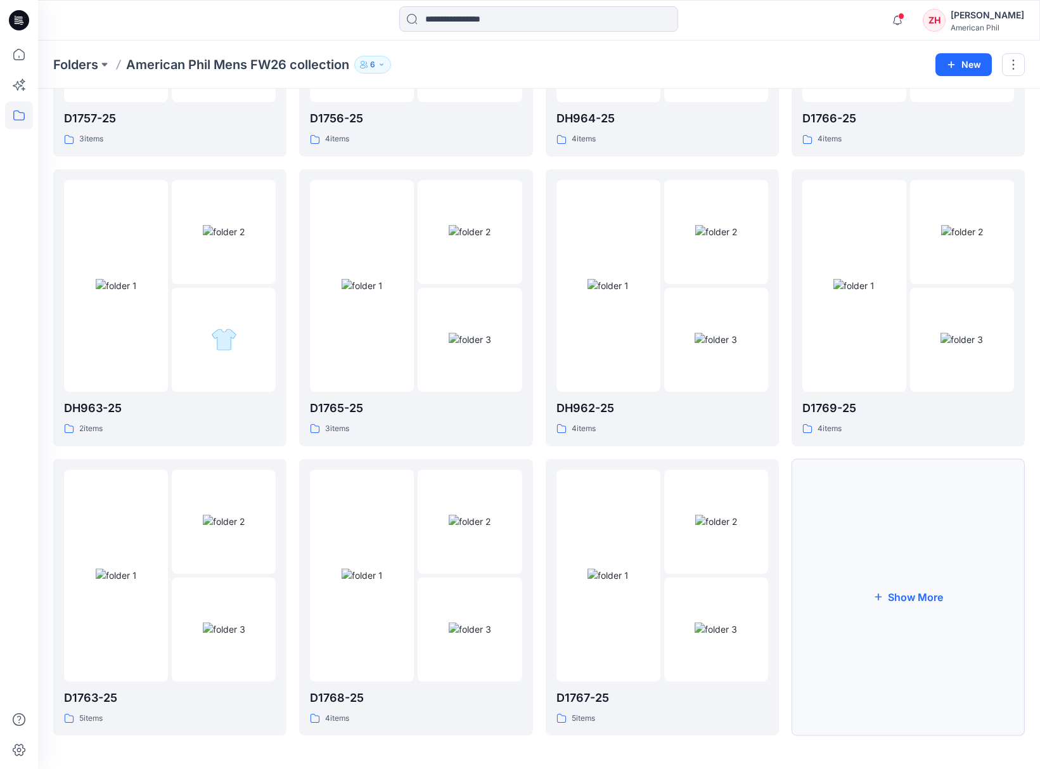
click at [898, 541] on button "Show More" at bounding box center [908, 597] width 233 height 277
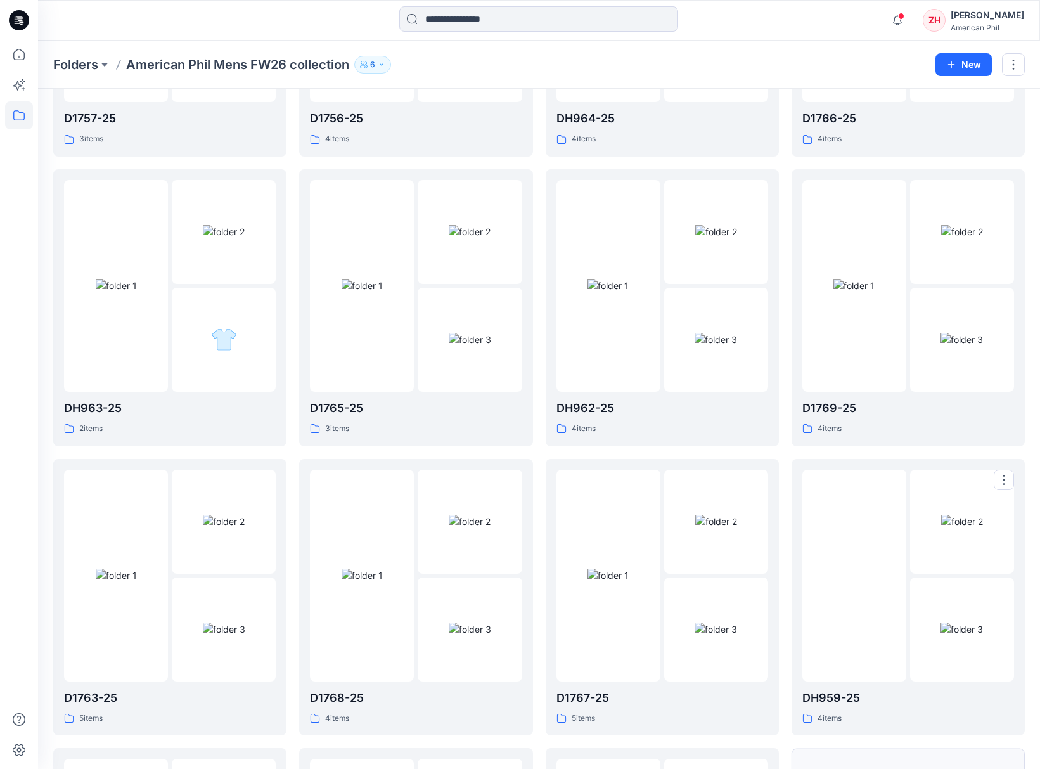
scroll to position [552, 0]
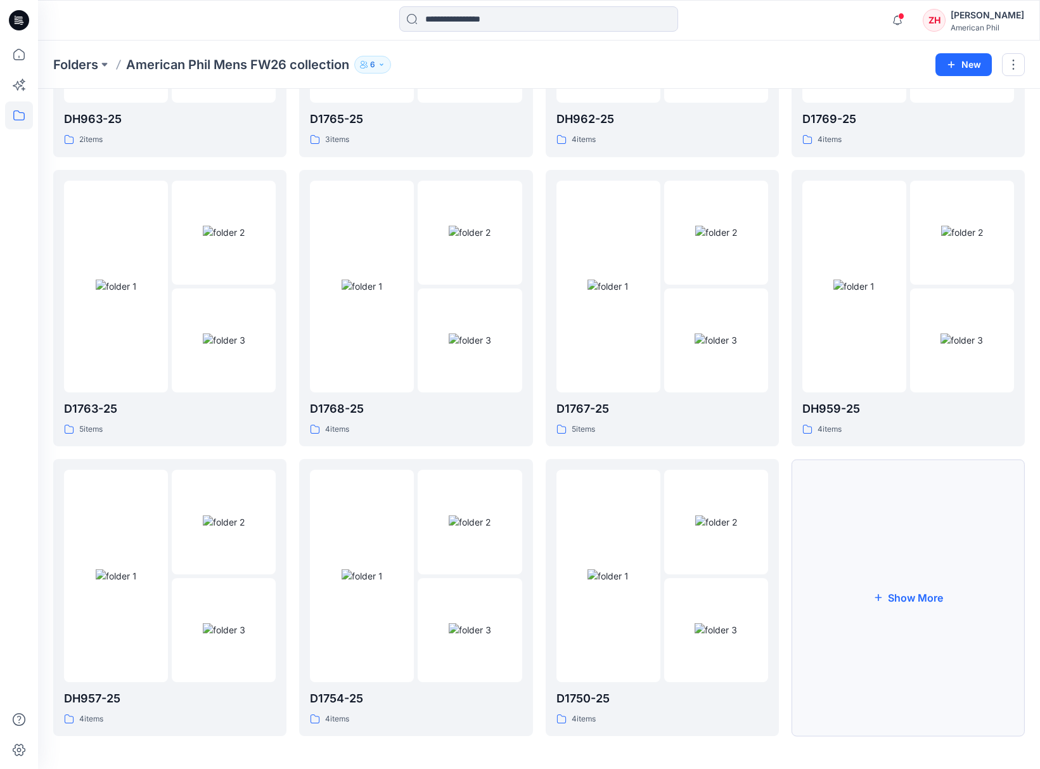
click at [887, 520] on button "Show More" at bounding box center [908, 597] width 233 height 277
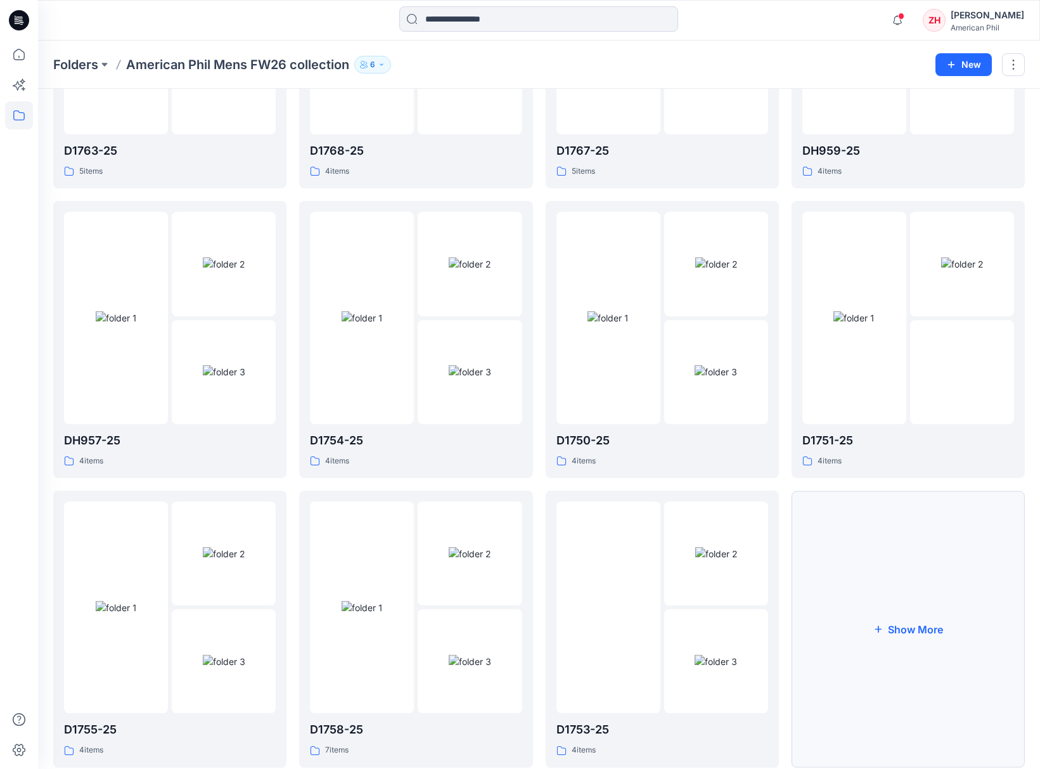
scroll to position [840, 0]
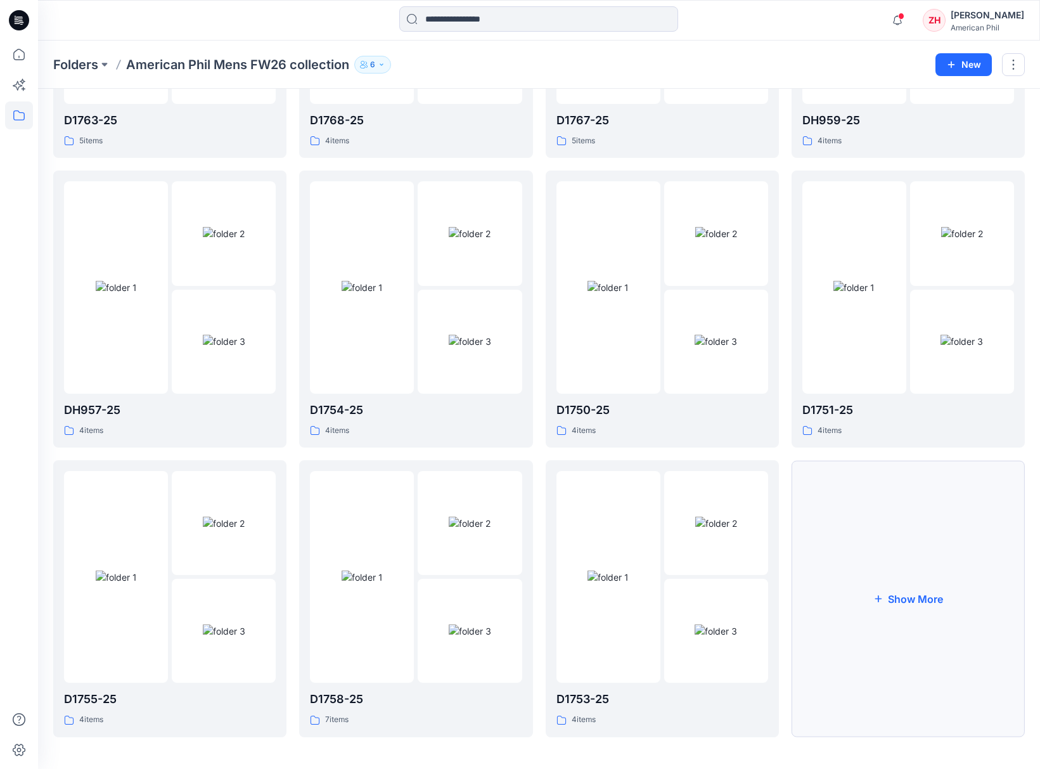
click at [870, 555] on button "Show More" at bounding box center [908, 598] width 233 height 277
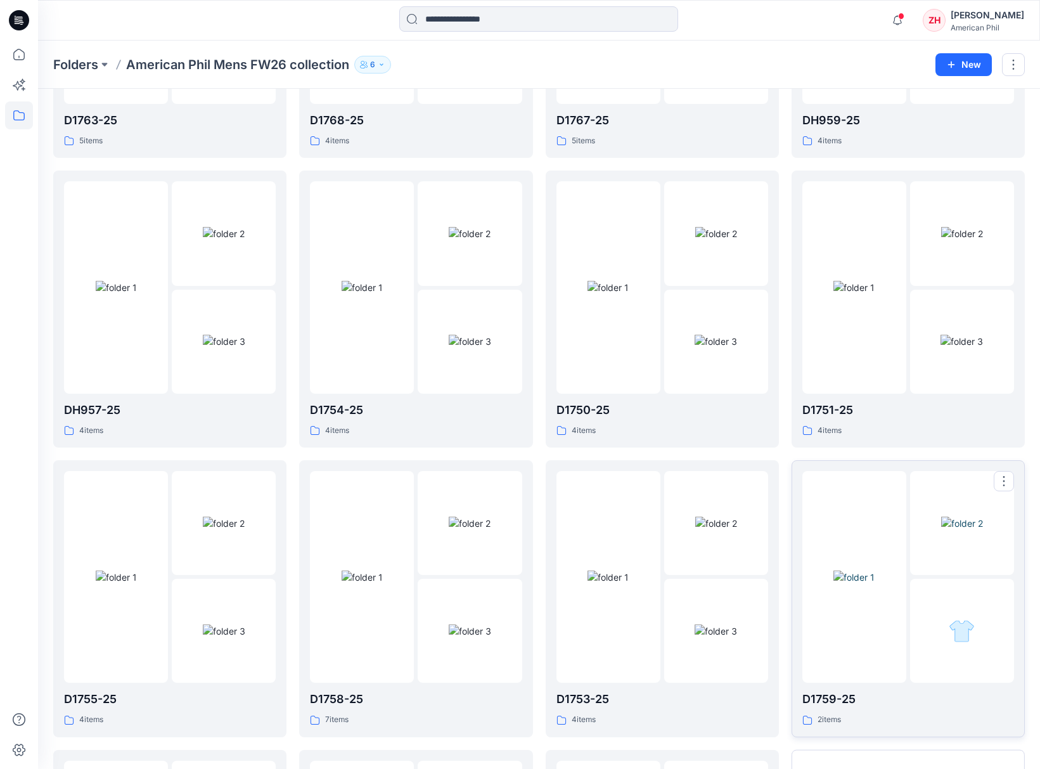
scroll to position [1091, 0]
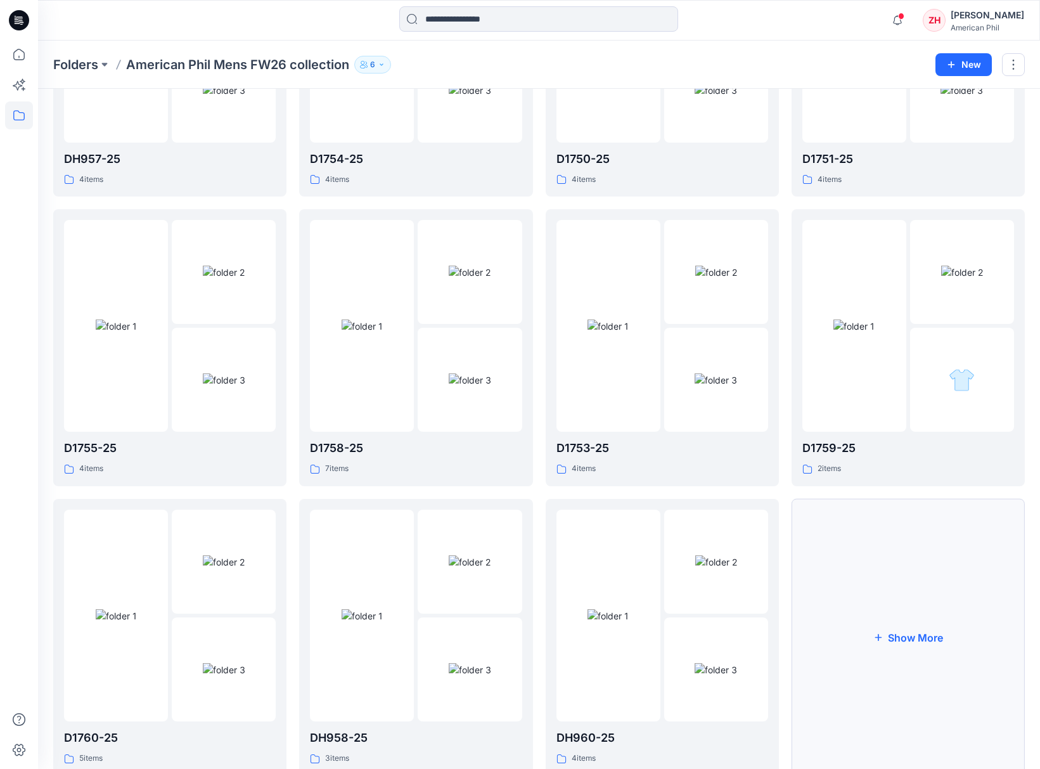
click at [926, 527] on button "Show More" at bounding box center [908, 637] width 233 height 277
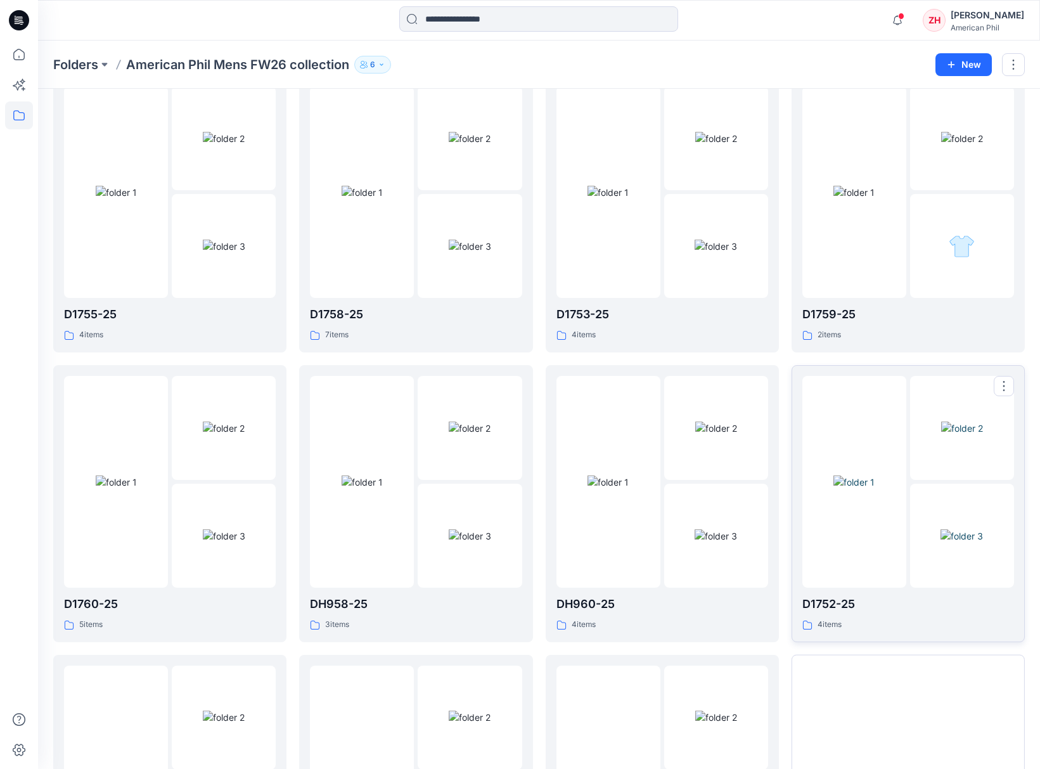
scroll to position [1417, 0]
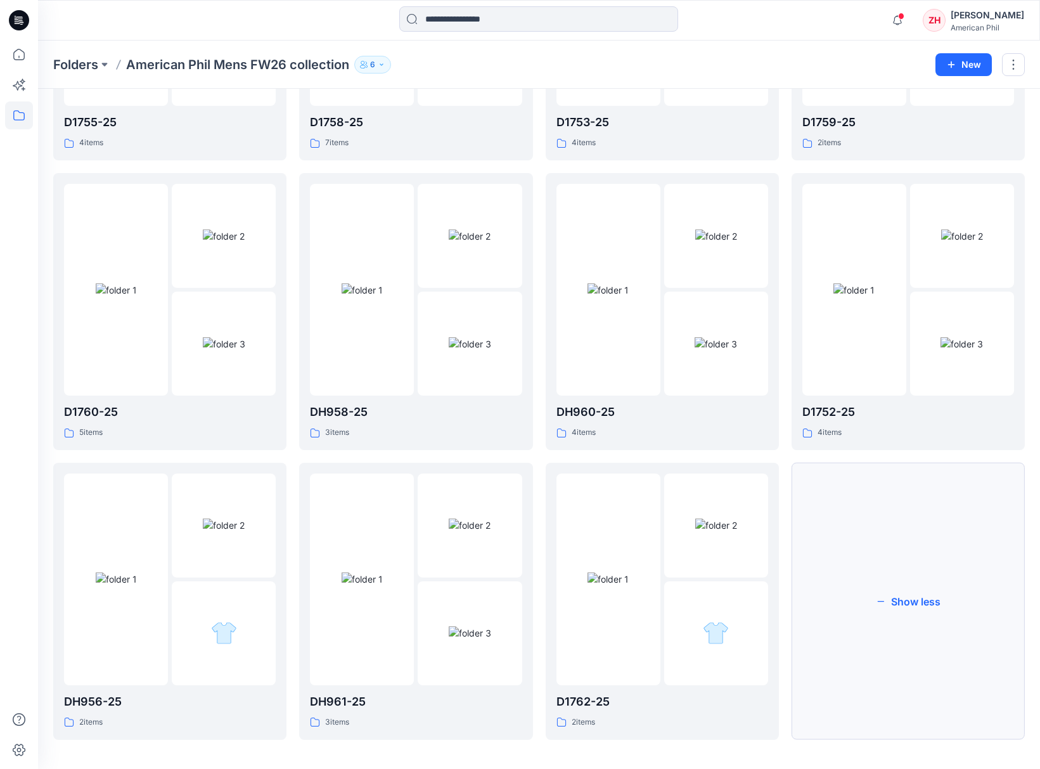
click at [916, 568] on button "Show less" at bounding box center [908, 601] width 233 height 277
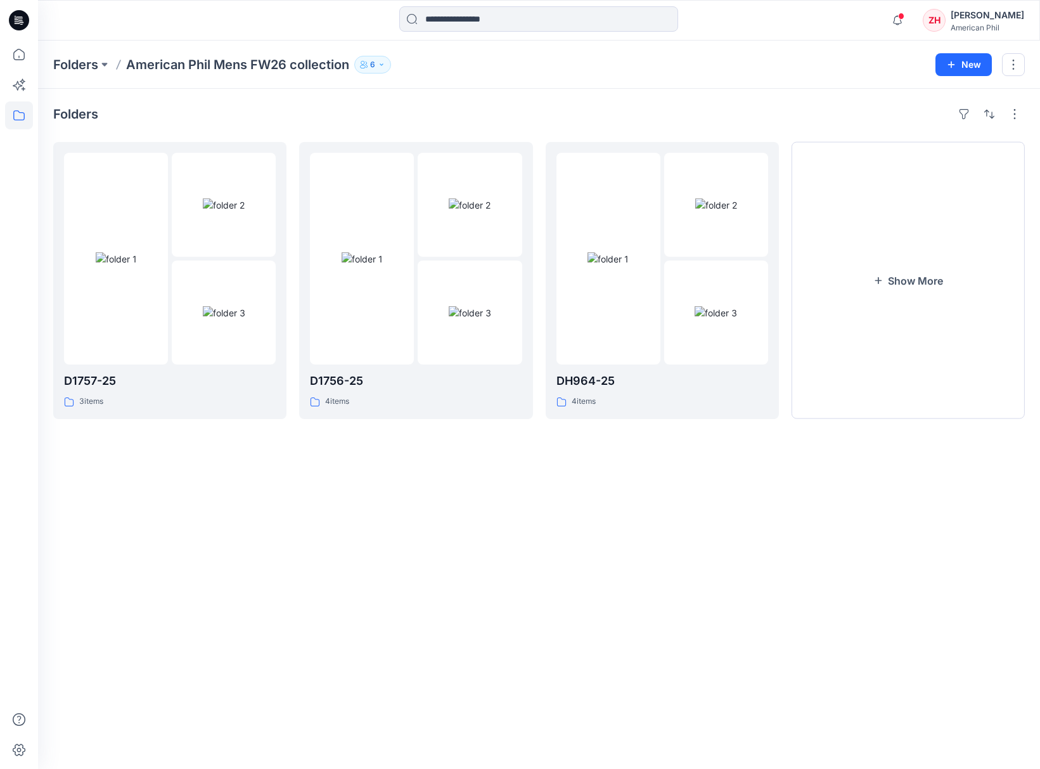
scroll to position [0, 0]
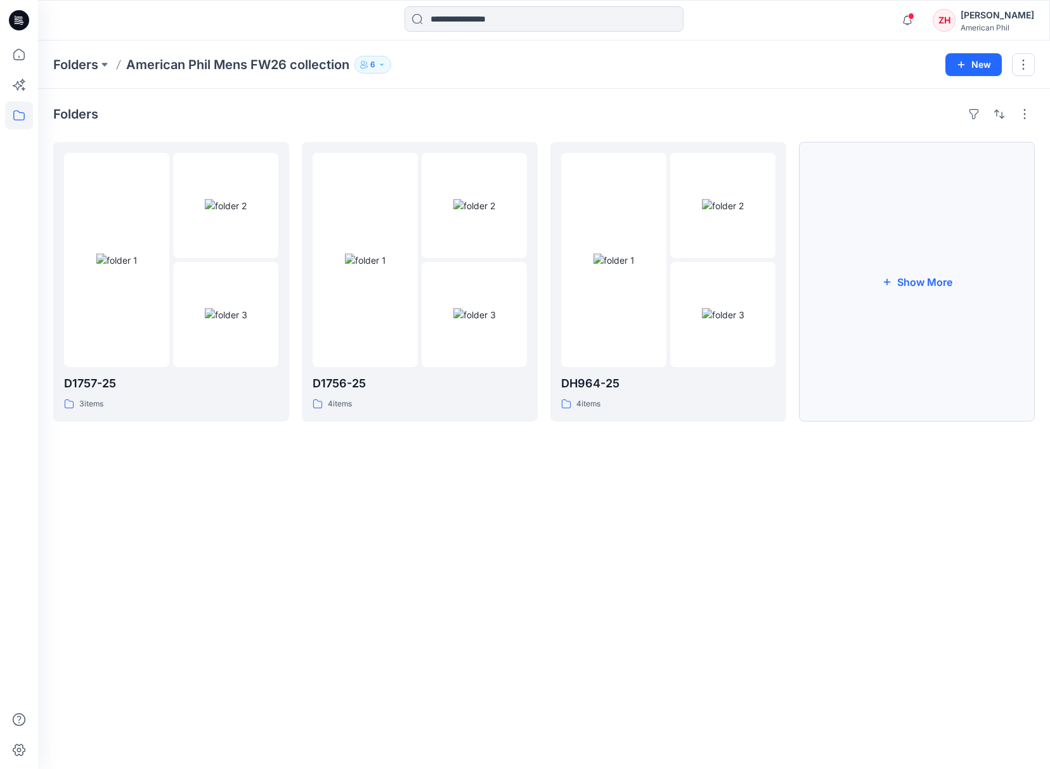
click at [874, 301] on button "Show More" at bounding box center [917, 282] width 236 height 280
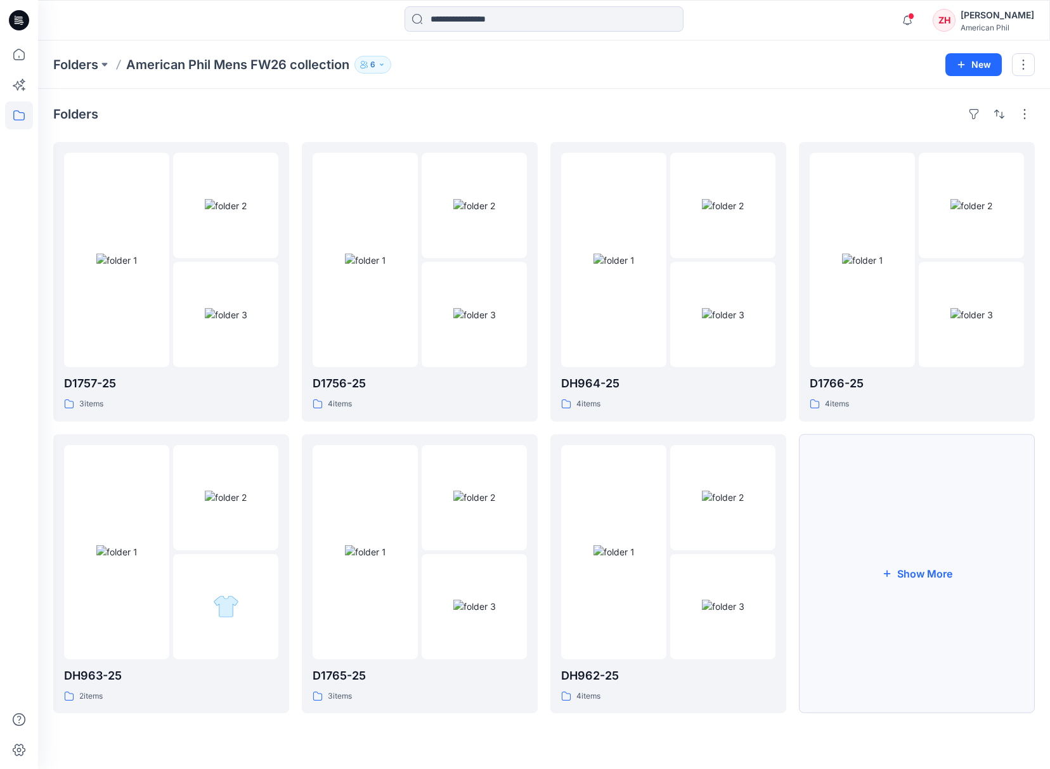
click at [901, 498] on button "Show More" at bounding box center [917, 574] width 236 height 280
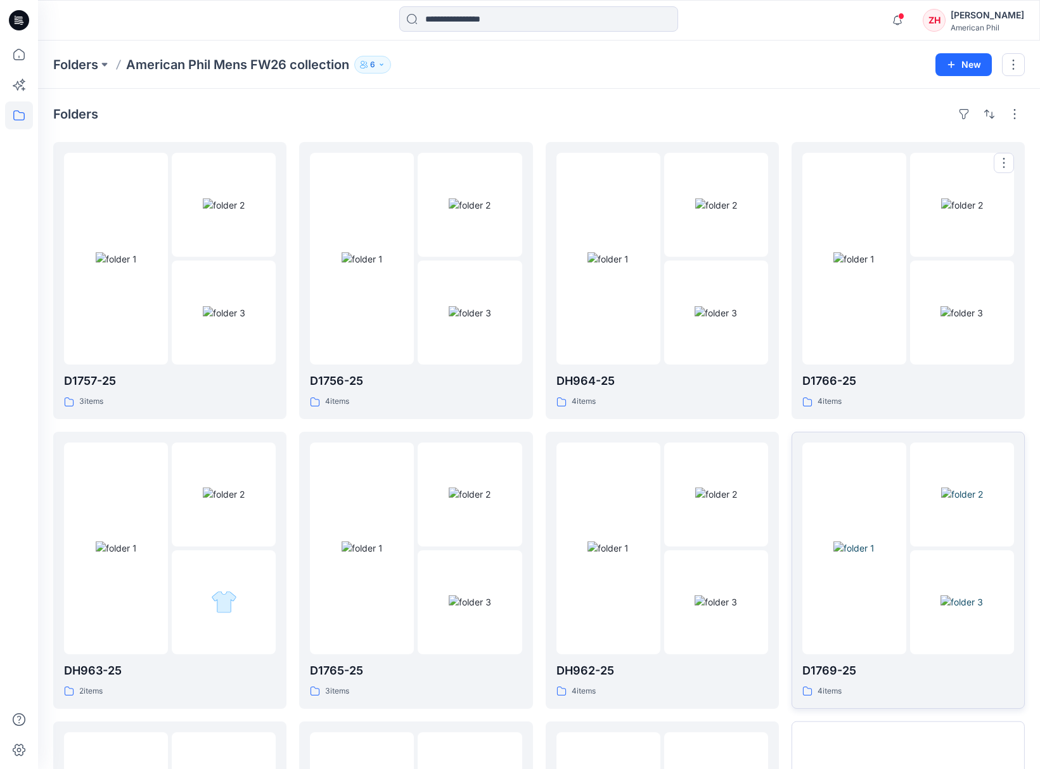
scroll to position [262, 0]
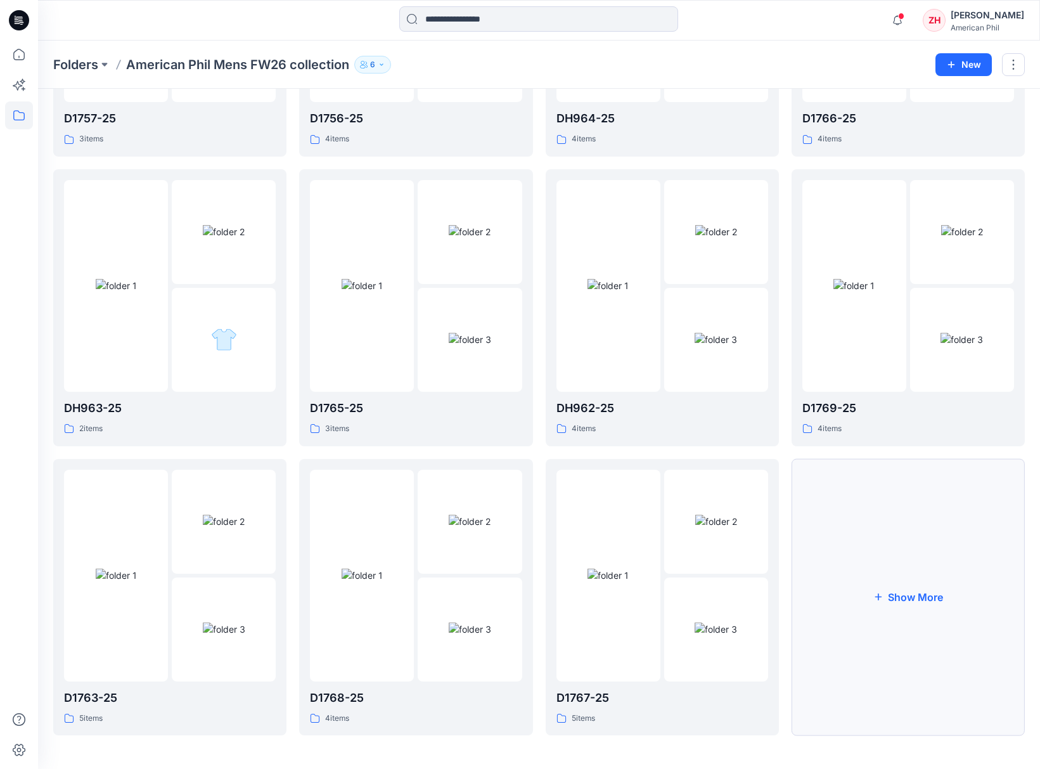
click at [900, 536] on button "Show More" at bounding box center [908, 597] width 233 height 277
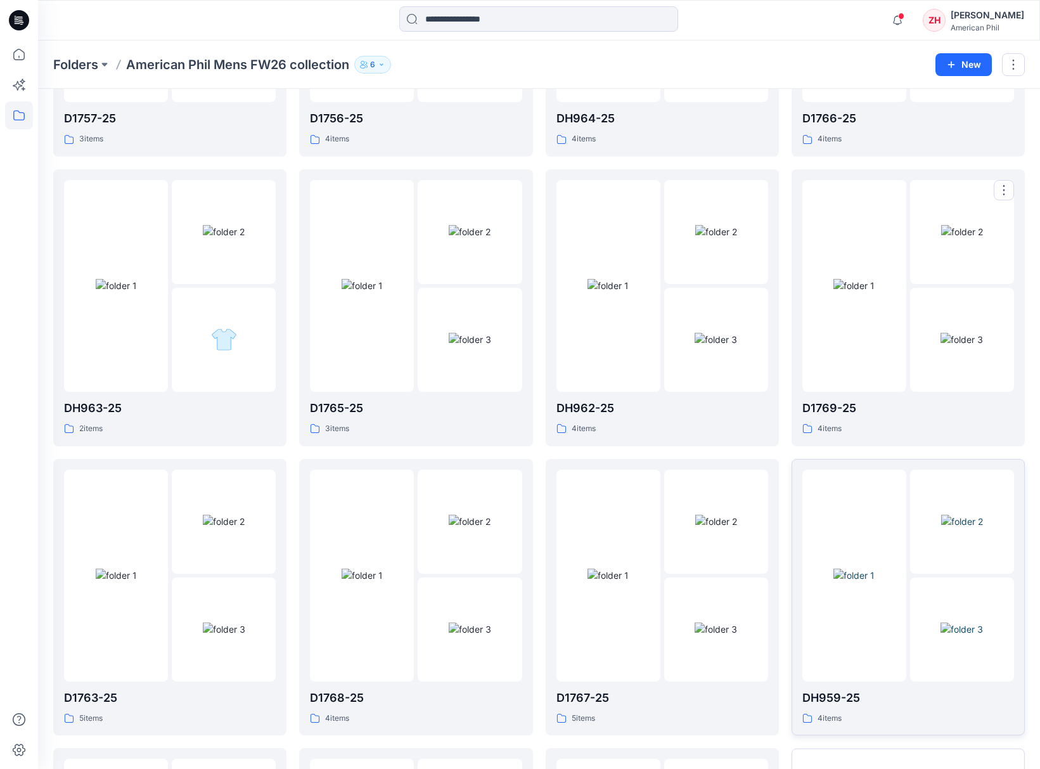
scroll to position [552, 0]
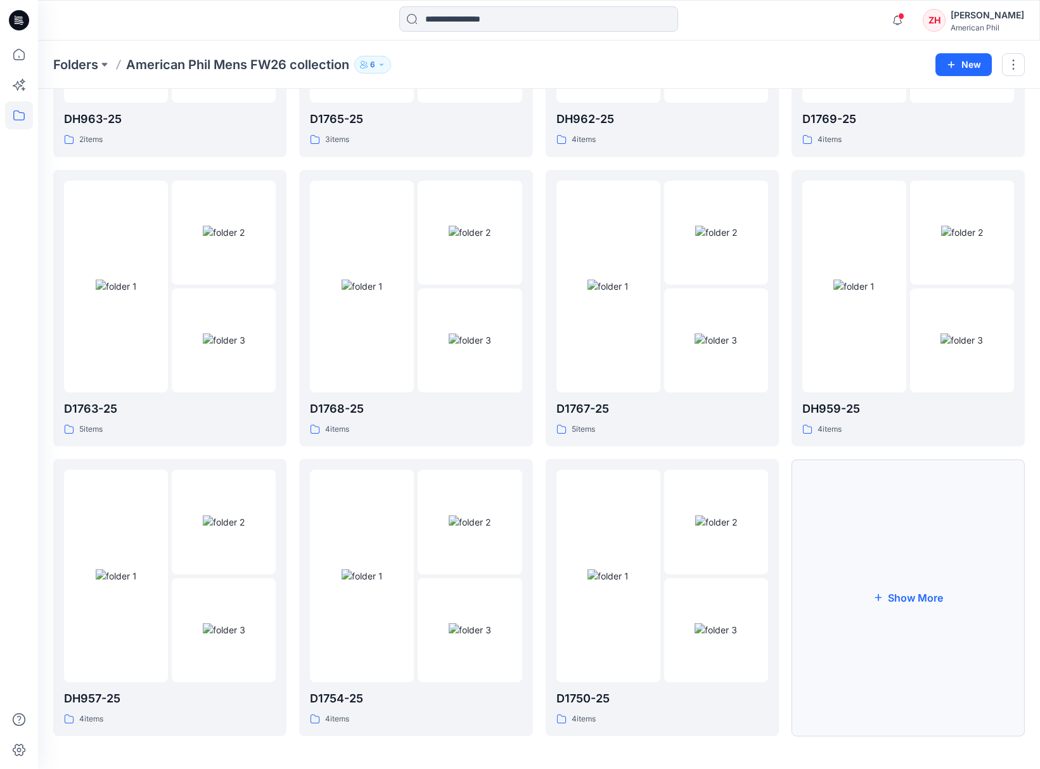
click at [951, 593] on button "Show More" at bounding box center [908, 597] width 233 height 277
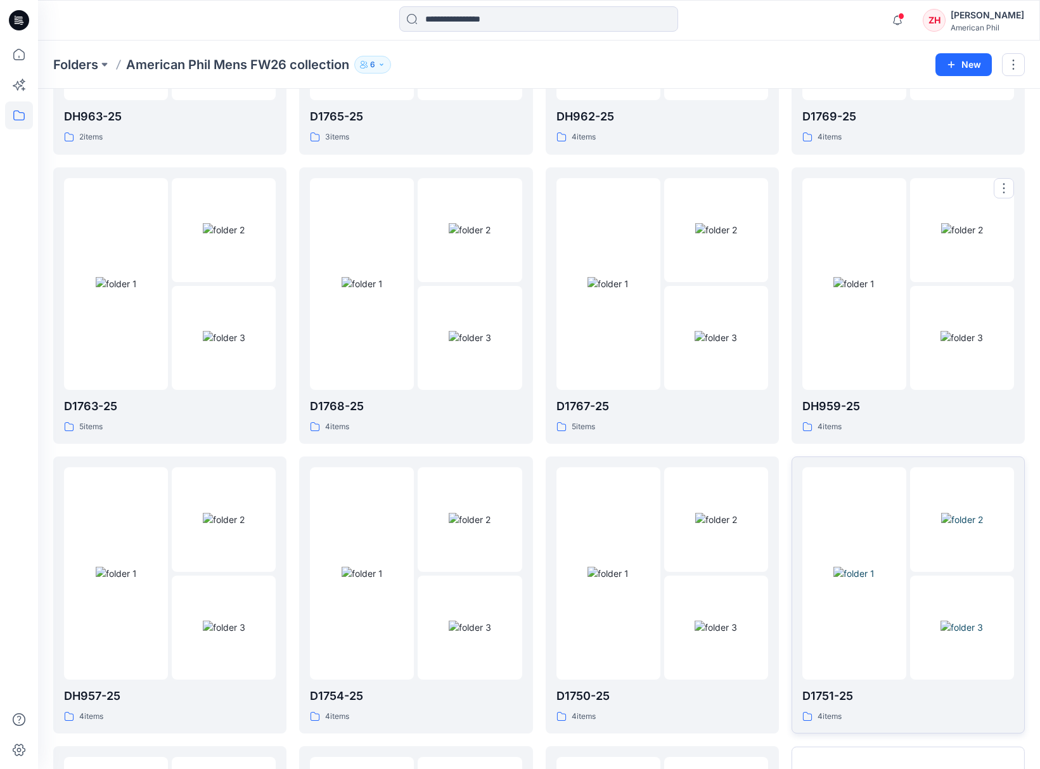
scroll to position [840, 0]
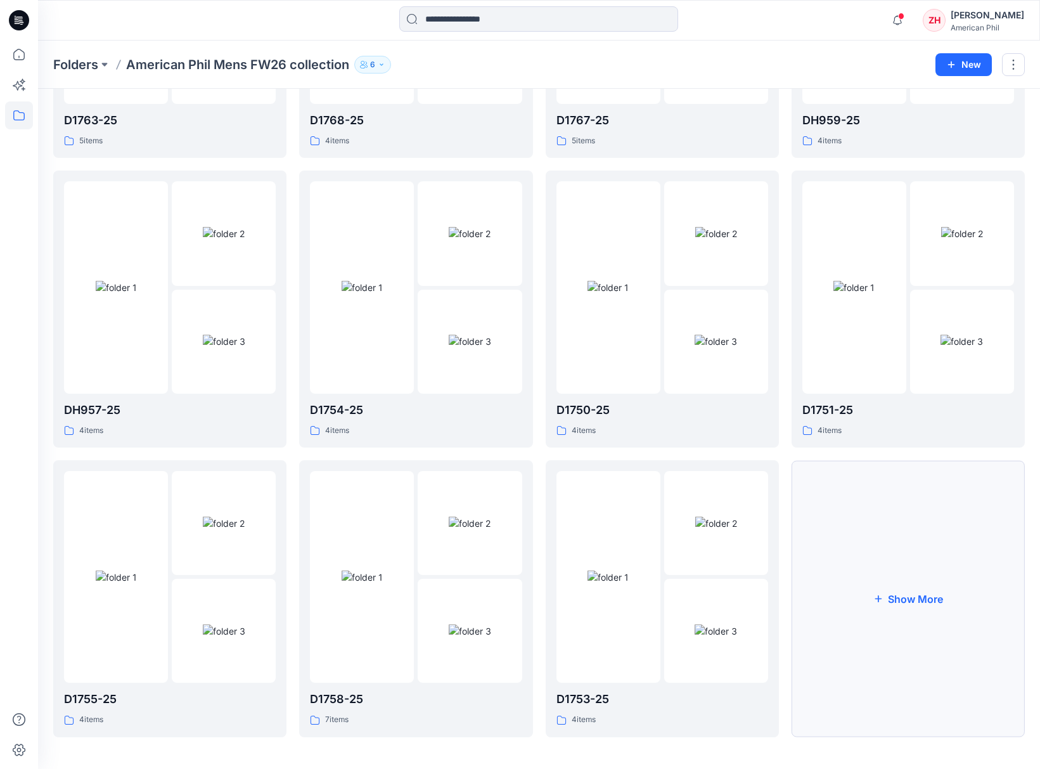
click at [910, 543] on button "Show More" at bounding box center [908, 598] width 233 height 277
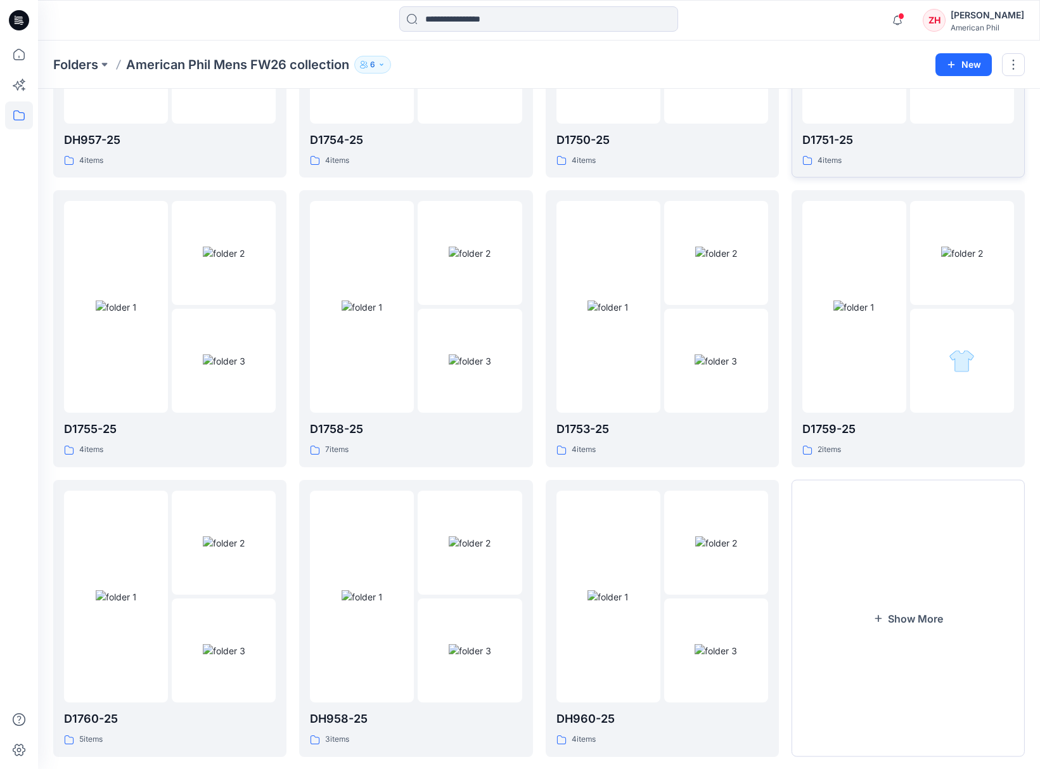
scroll to position [1128, 0]
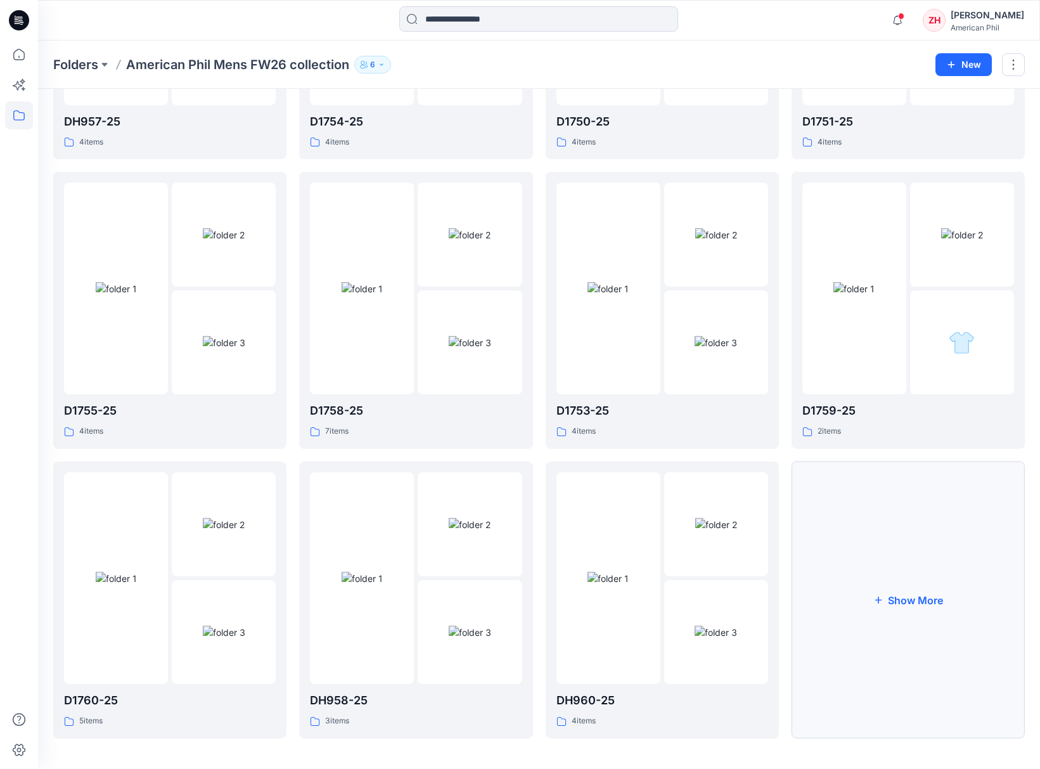
click at [916, 553] on button "Show More" at bounding box center [908, 600] width 233 height 277
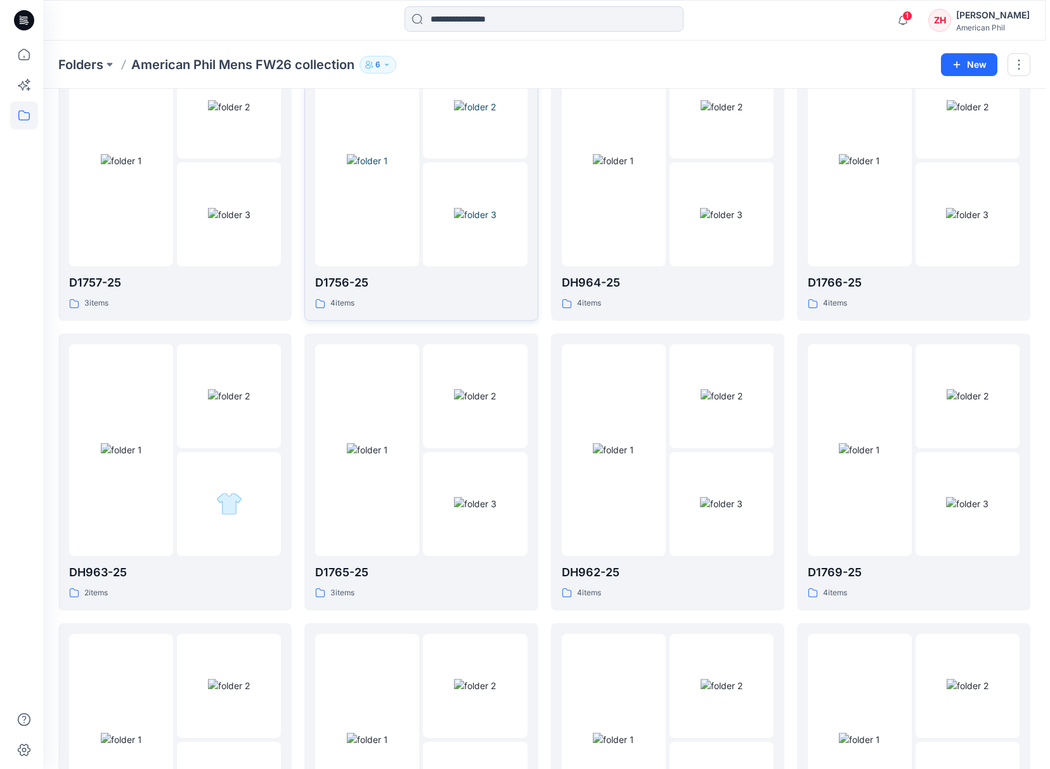
scroll to position [0, 0]
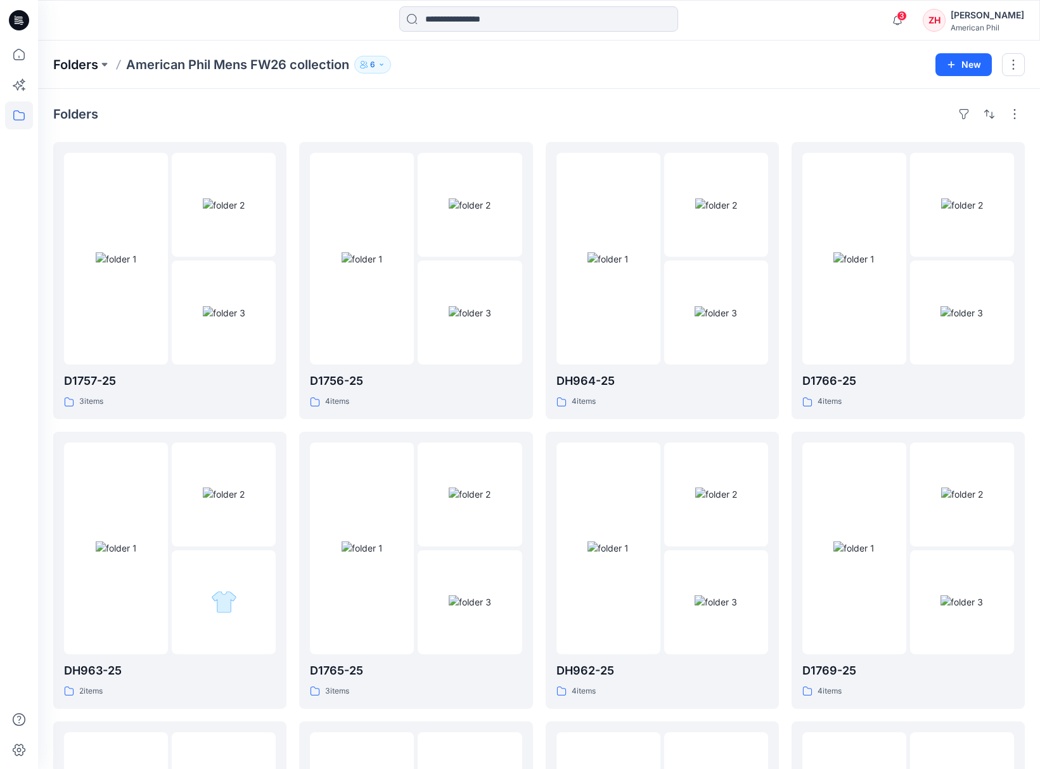
click at [82, 63] on p "Folders" at bounding box center [75, 65] width 45 height 18
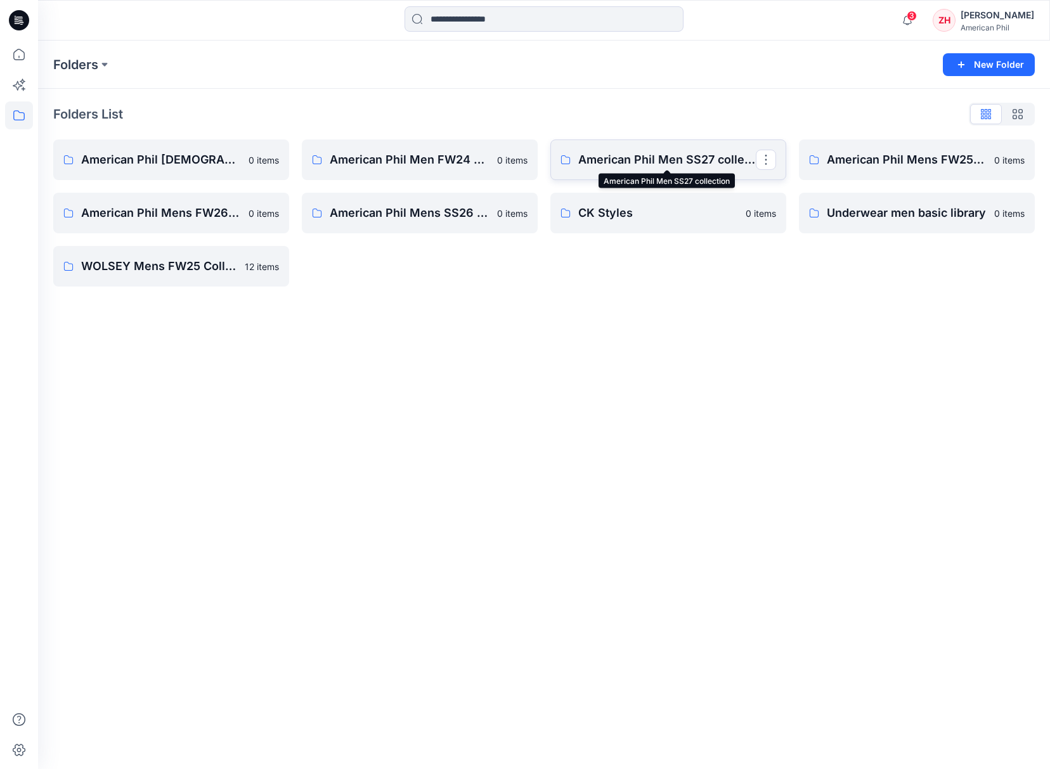
click at [708, 159] on p "American Phil Men SS27 collection" at bounding box center [667, 160] width 178 height 18
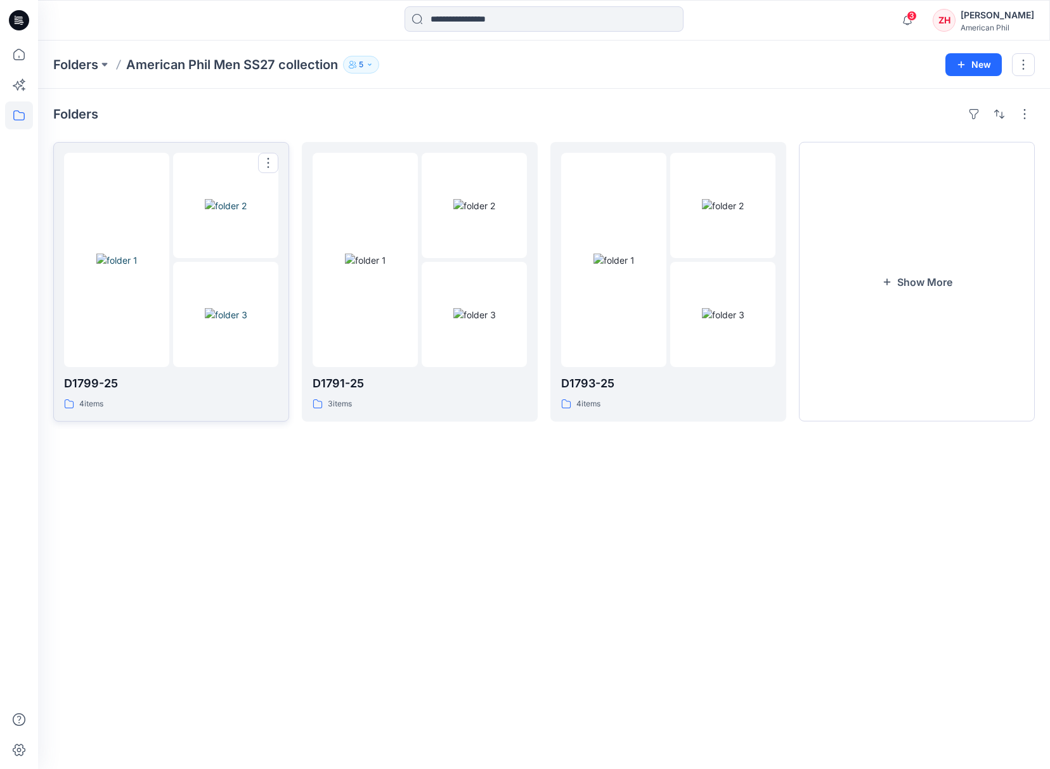
click at [105, 254] on img at bounding box center [116, 260] width 41 height 13
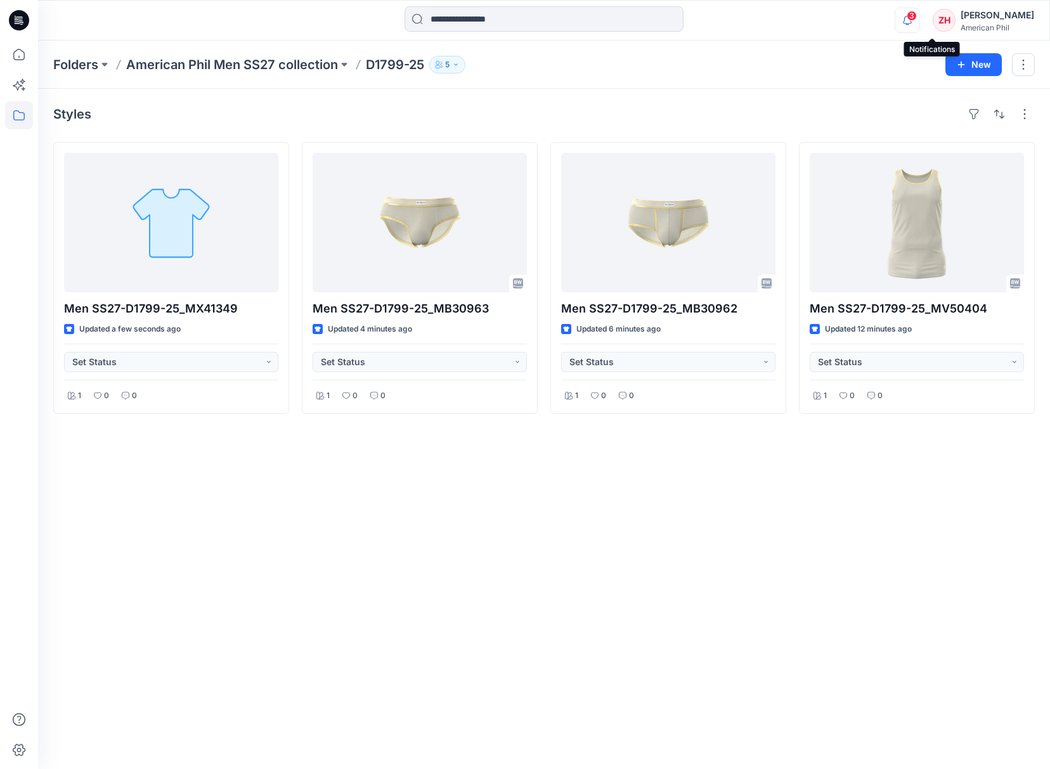
click at [919, 17] on icon "button" at bounding box center [907, 20] width 24 height 25
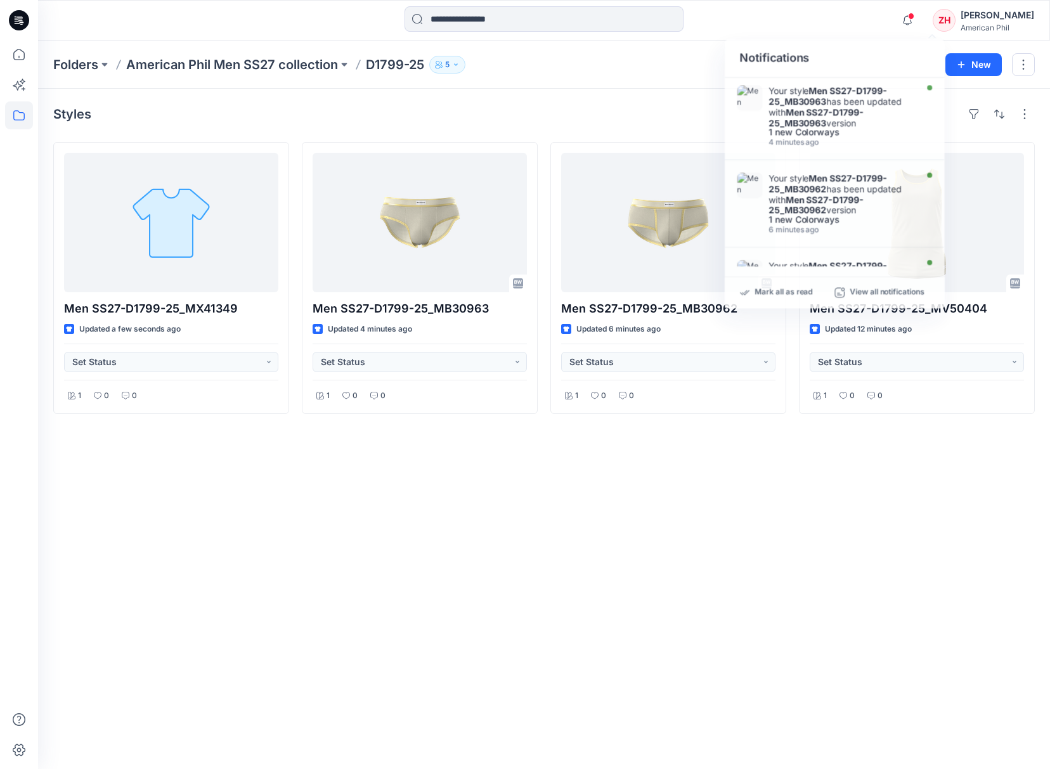
click at [855, 32] on div "Notifications Your style Men SS27-D1799-25_MB30963 has been updated with Men SS…" at bounding box center [543, 20] width 1011 height 28
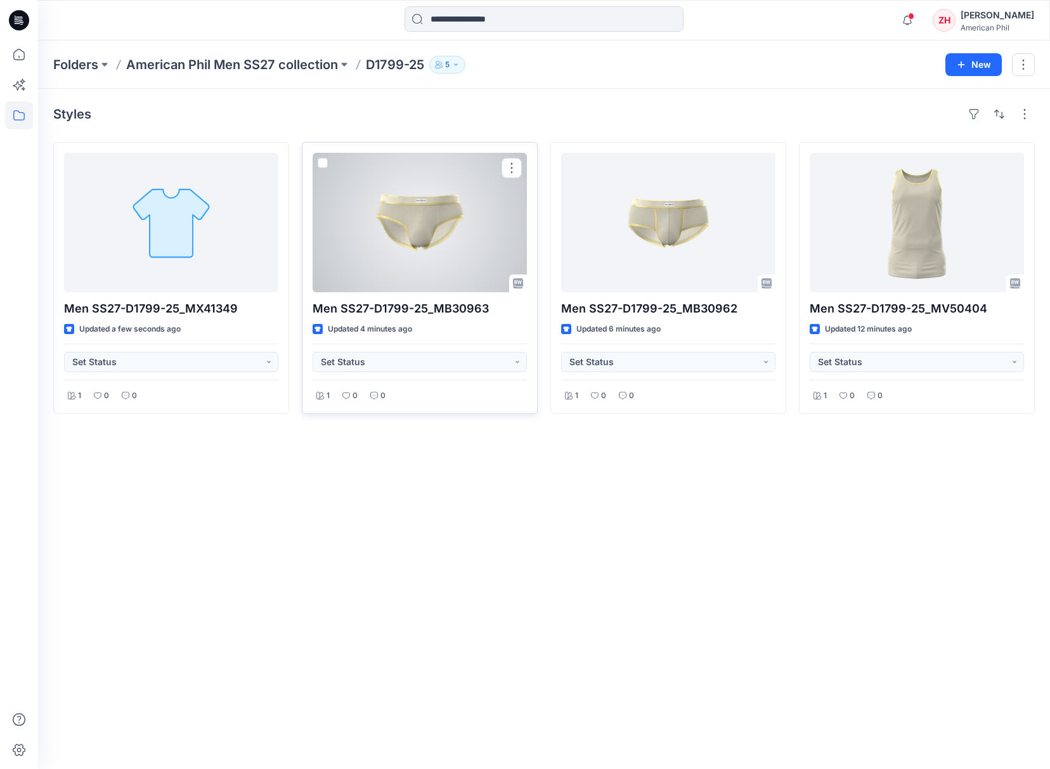
click at [462, 240] on div at bounding box center [420, 222] width 214 height 139
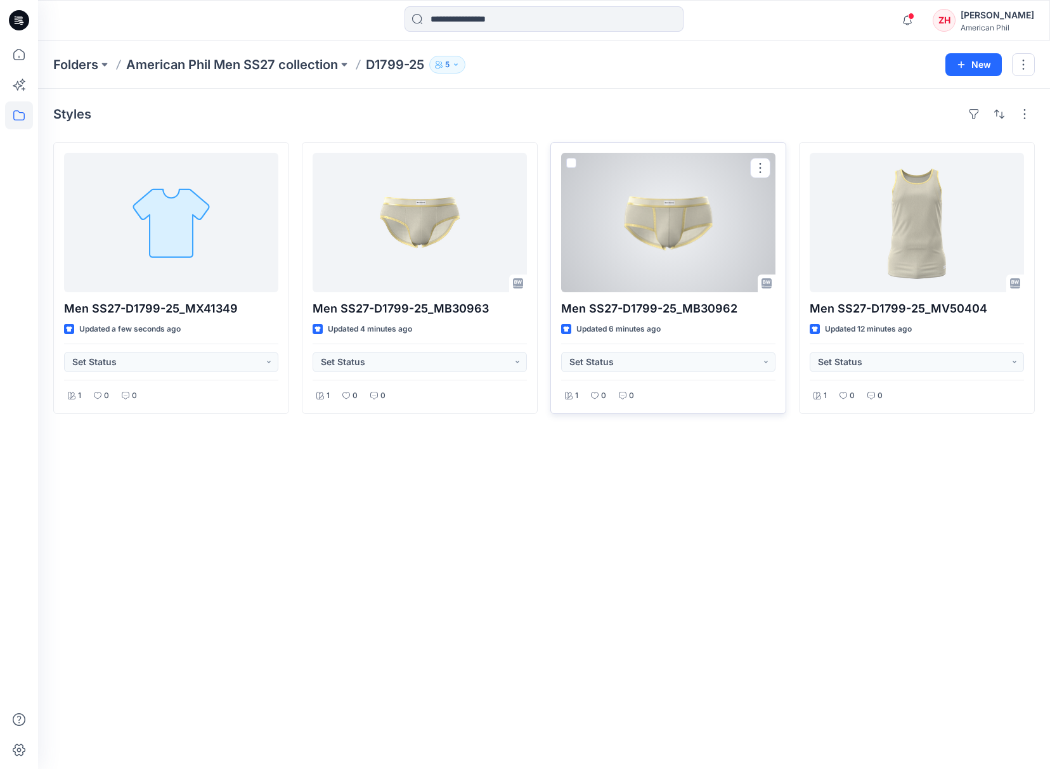
click at [671, 239] on div at bounding box center [668, 222] width 214 height 139
click at [723, 231] on div at bounding box center [668, 222] width 214 height 139
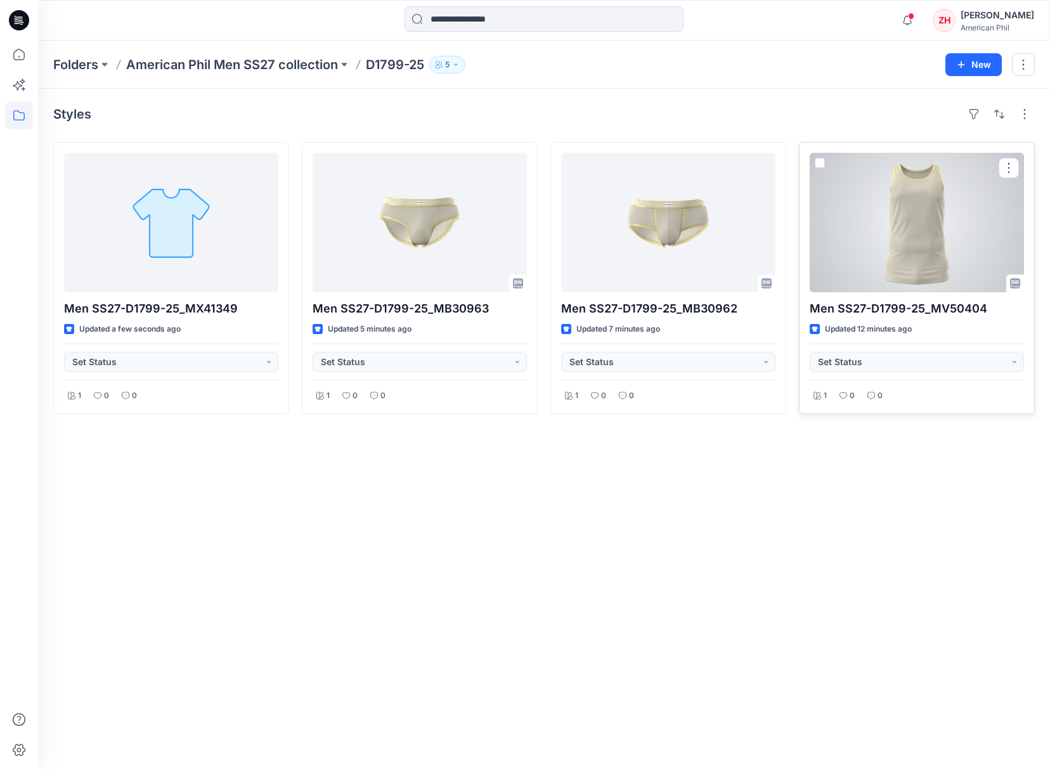
click at [870, 251] on div at bounding box center [917, 222] width 214 height 139
drag, startPoint x: 945, startPoint y: 219, endPoint x: 931, endPoint y: 210, distance: 17.1
click at [945, 219] on div at bounding box center [917, 222] width 214 height 139
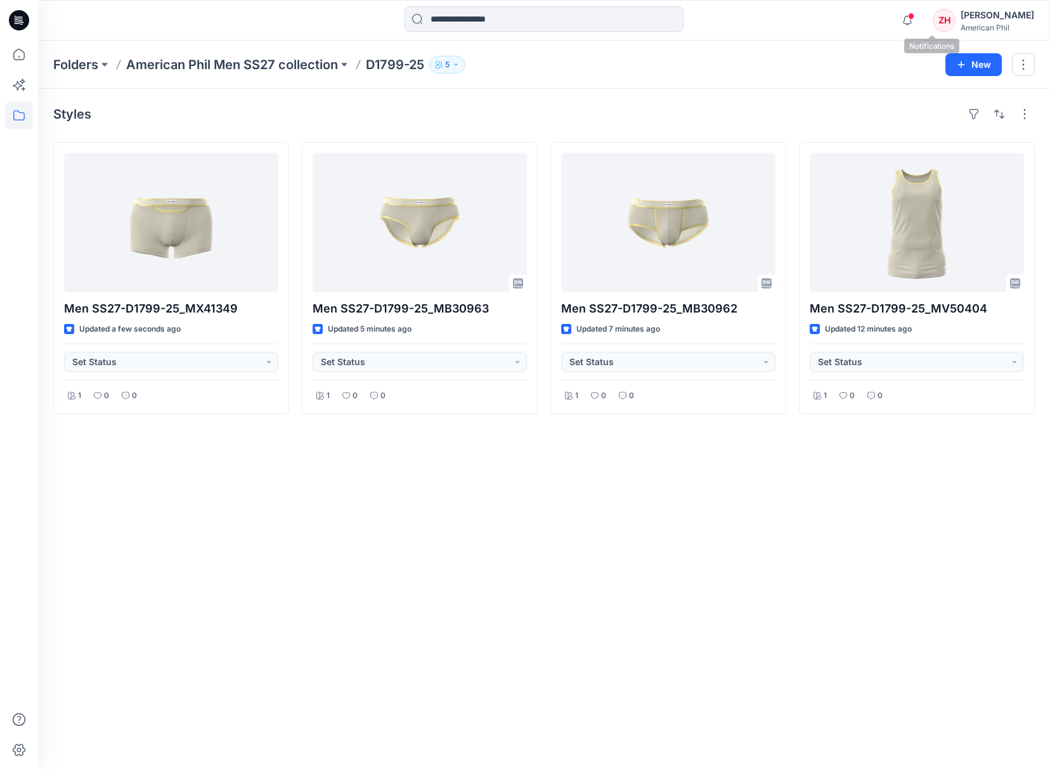
click at [914, 15] on span at bounding box center [911, 16] width 6 height 7
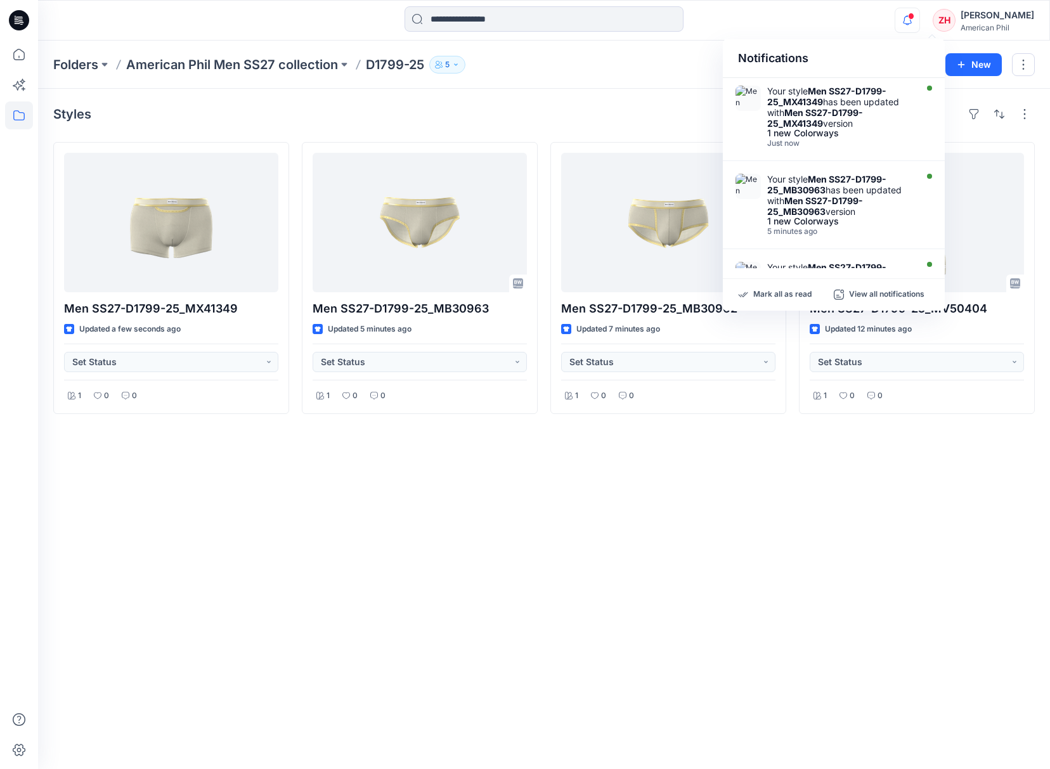
click at [863, 23] on div "Notifications Your style Men SS27-D1799-25_MX41349 has been updated with Men SS…" at bounding box center [543, 20] width 1011 height 28
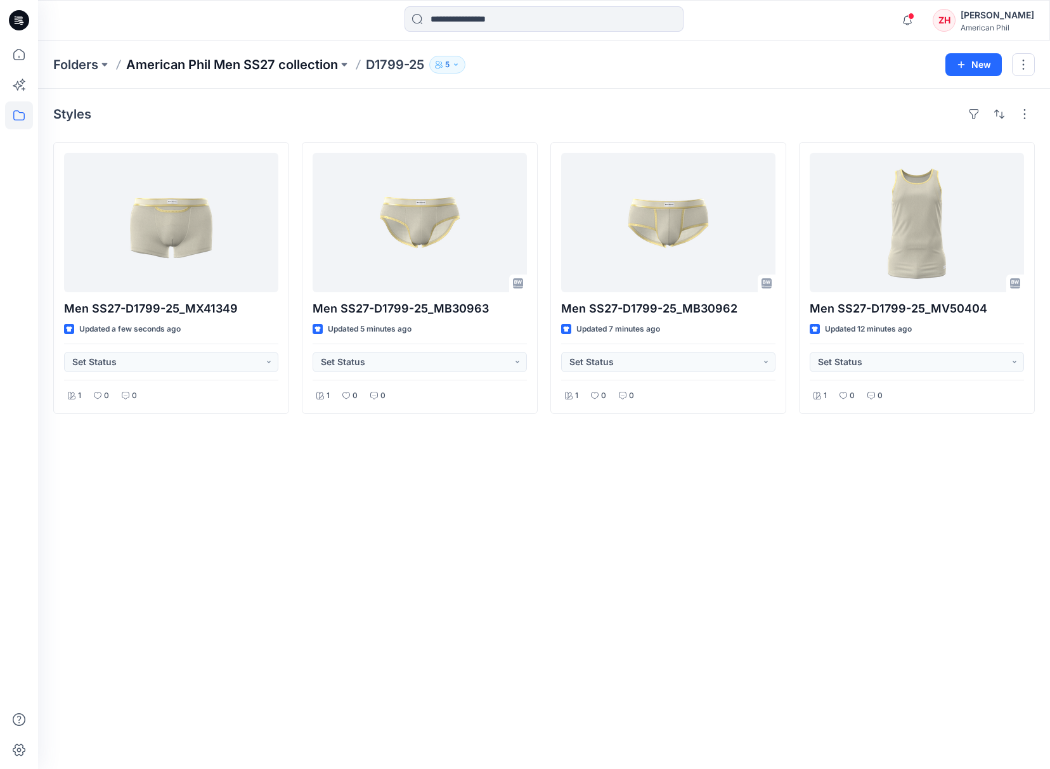
click at [236, 68] on p "American Phil Men SS27 collection" at bounding box center [232, 65] width 212 height 18
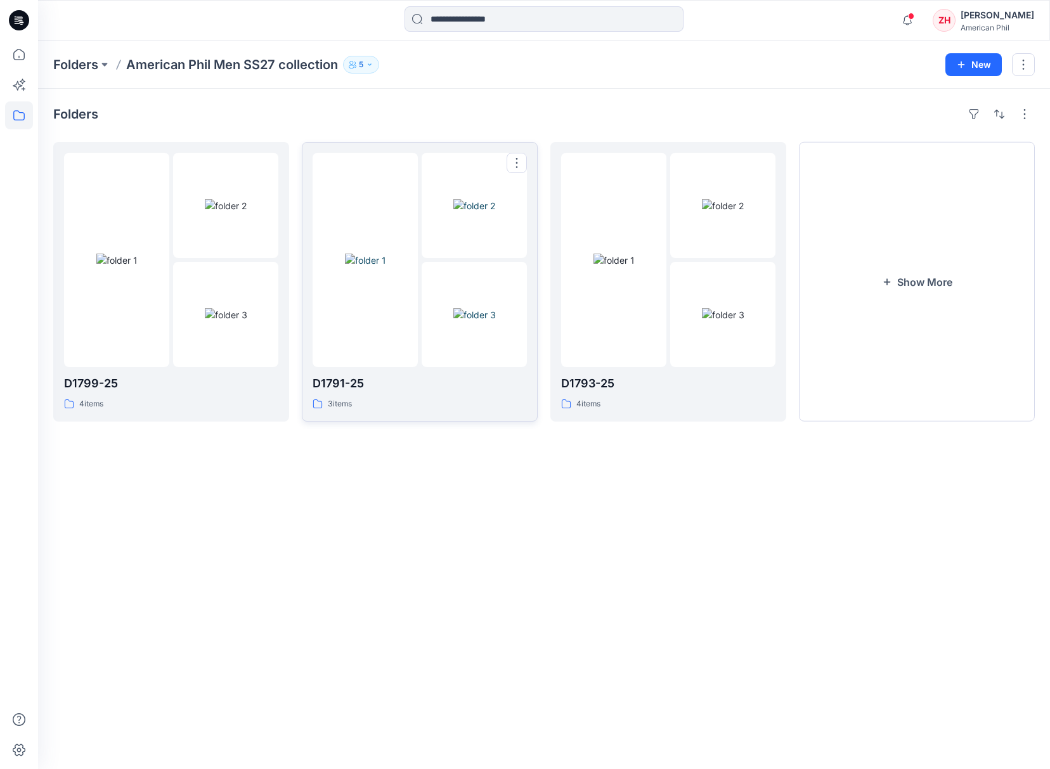
click at [347, 254] on img at bounding box center [365, 260] width 41 height 13
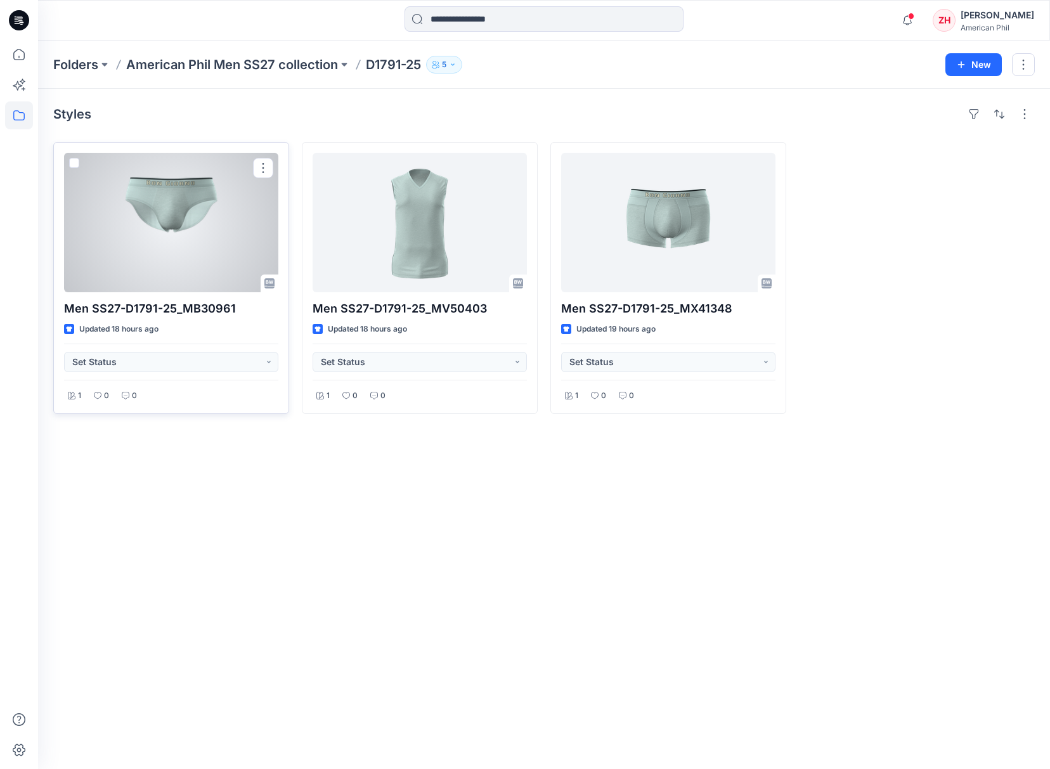
click at [207, 236] on div at bounding box center [171, 222] width 214 height 139
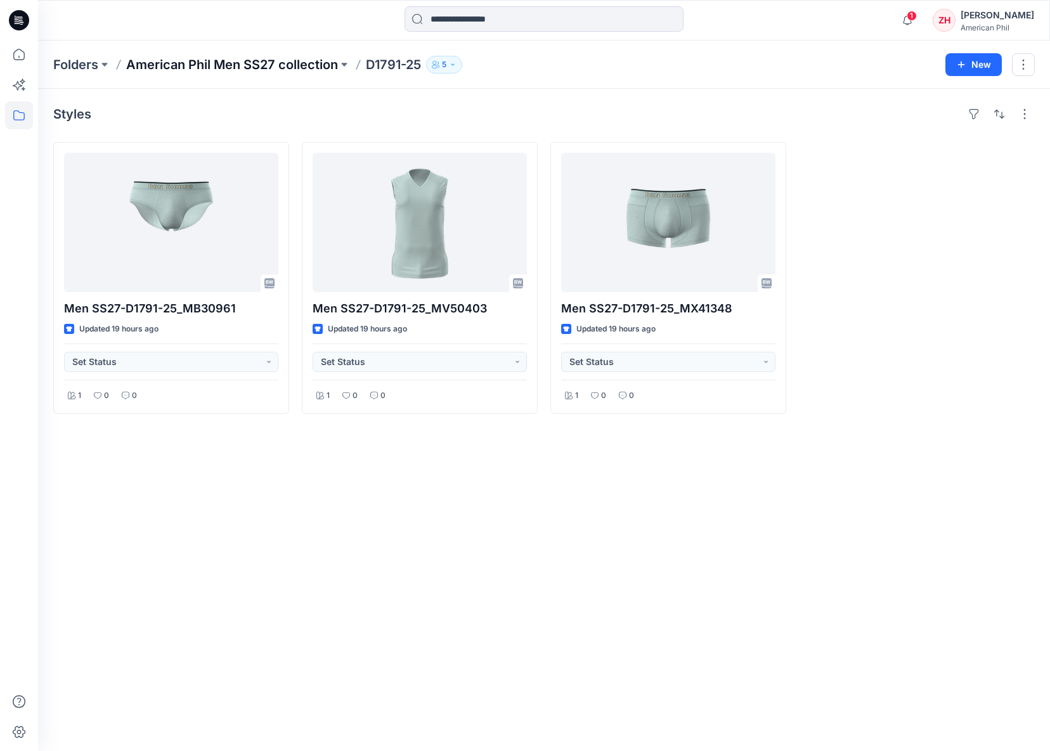
click at [207, 65] on p "American Phil Men SS27 collection" at bounding box center [232, 65] width 212 height 18
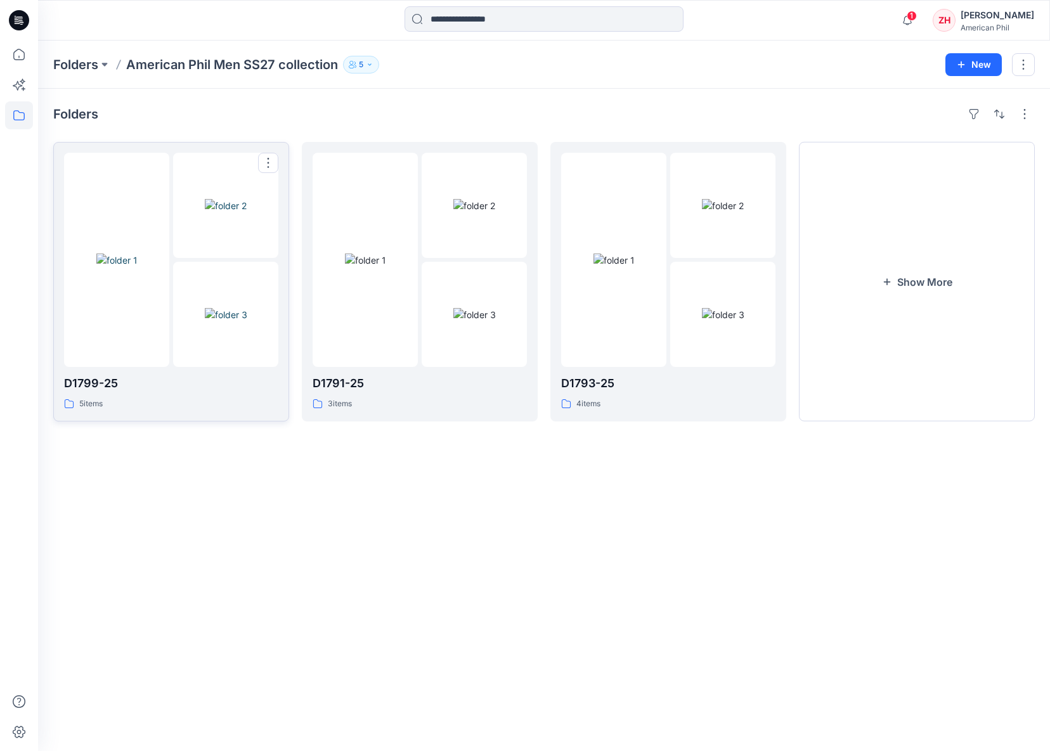
click at [136, 201] on div at bounding box center [116, 260] width 105 height 214
click at [420, 169] on div at bounding box center [420, 260] width 214 height 214
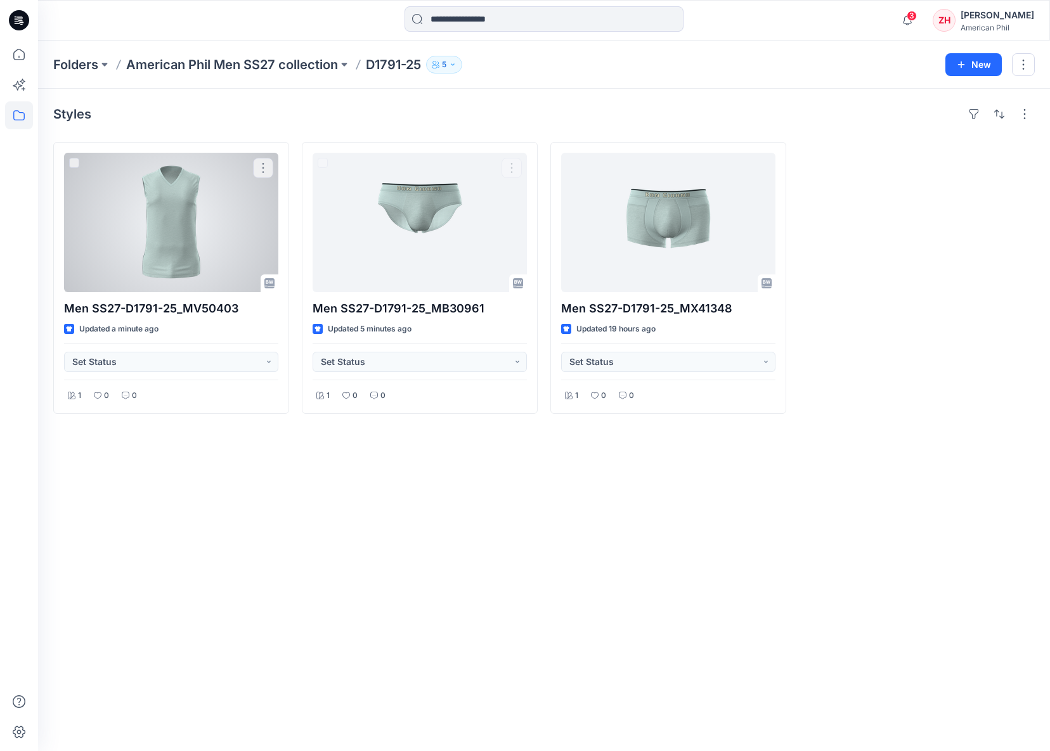
drag, startPoint x: 218, startPoint y: 214, endPoint x: 249, endPoint y: 213, distance: 31.1
click at [219, 214] on div at bounding box center [171, 222] width 214 height 139
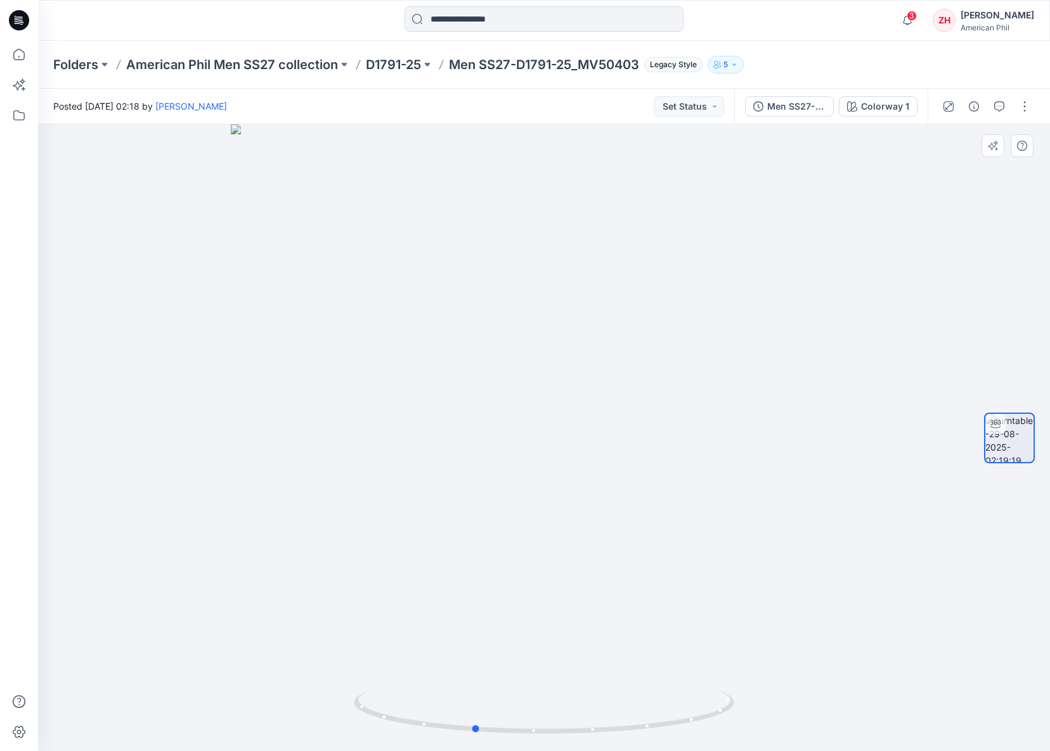
drag, startPoint x: 760, startPoint y: 402, endPoint x: 689, endPoint y: 404, distance: 70.4
click at [689, 404] on div at bounding box center [544, 437] width 1012 height 627
click at [919, 15] on icon "button" at bounding box center [907, 20] width 24 height 25
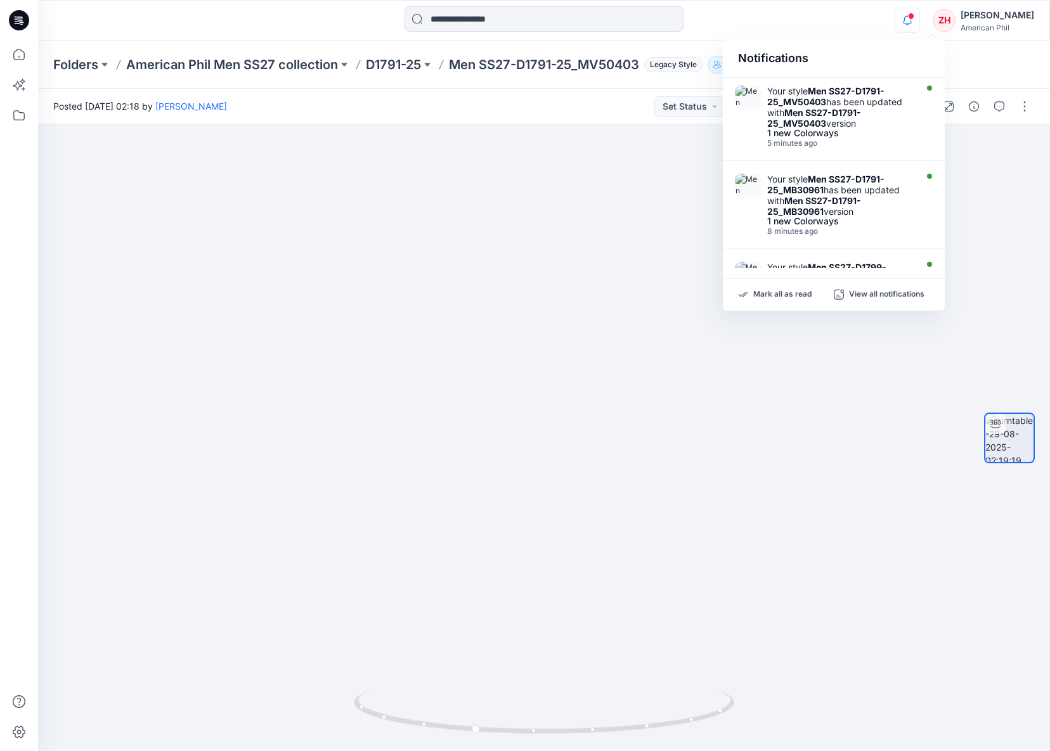
click at [865, 20] on div "Notifications Your style Men SS27-D1791-25_MV50403 has been updated with Men SS…" at bounding box center [543, 20] width 1011 height 28
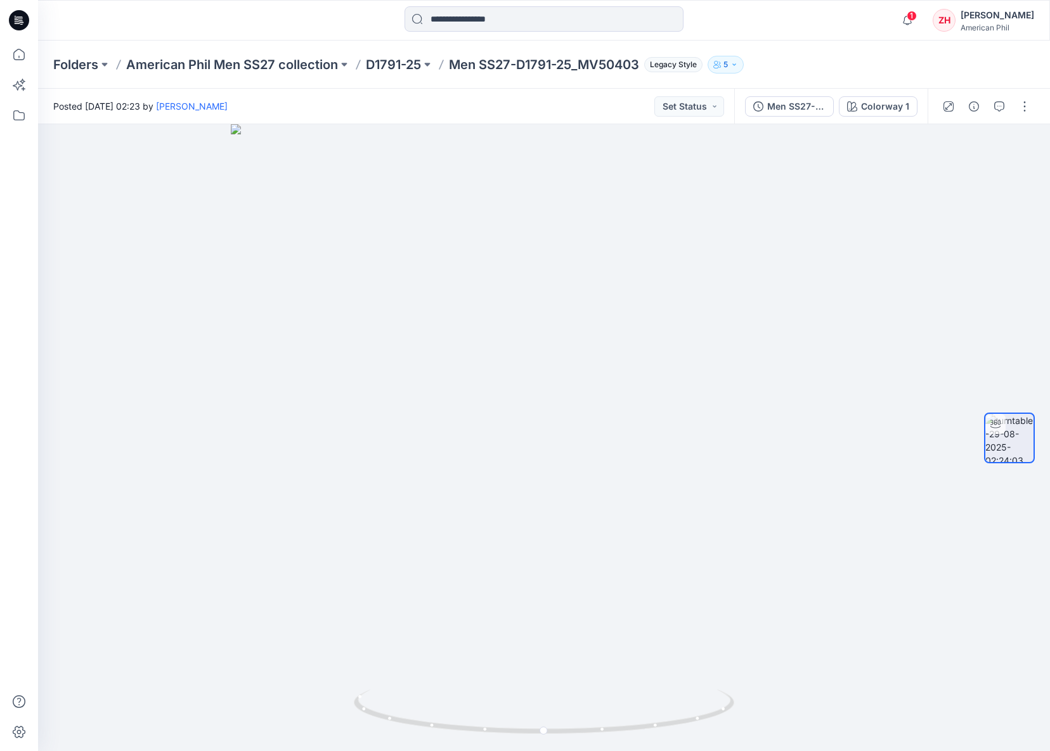
click at [290, 62] on p "American Phil Men SS27 collection" at bounding box center [232, 65] width 212 height 18
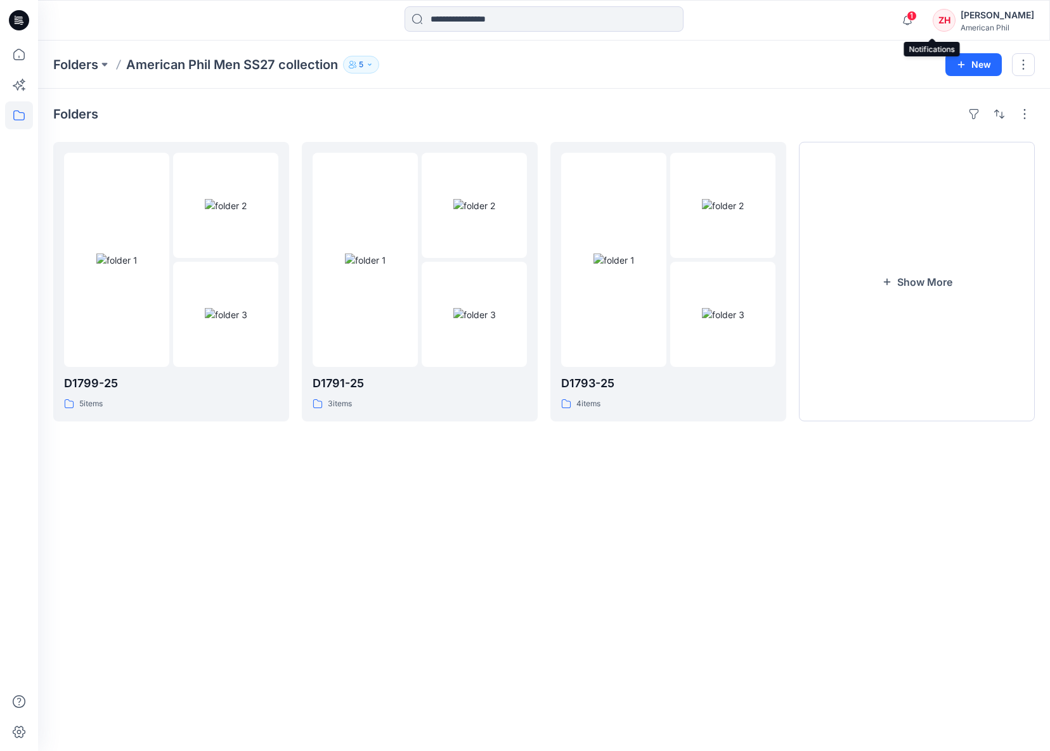
click at [919, 11] on icon "button" at bounding box center [907, 20] width 24 height 25
click at [914, 14] on span at bounding box center [911, 16] width 6 height 7
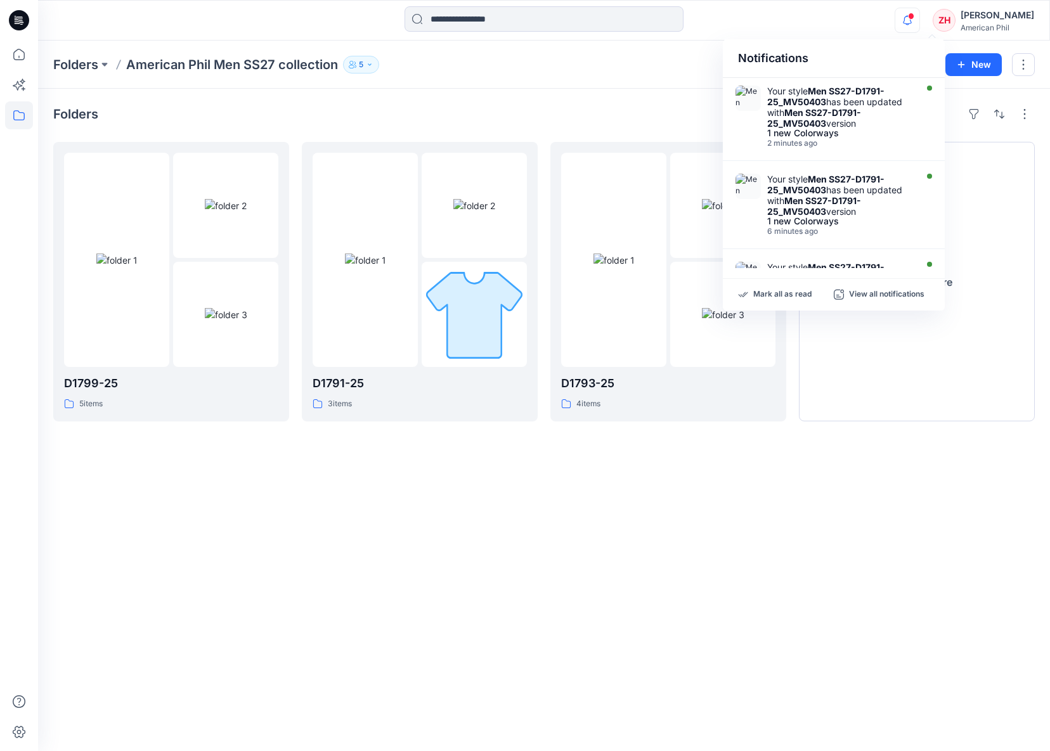
click at [908, 13] on div "Notifications Your style Men SS27-D1791-25_MV50403 has been updated with Men SS…" at bounding box center [543, 20] width 1011 height 28
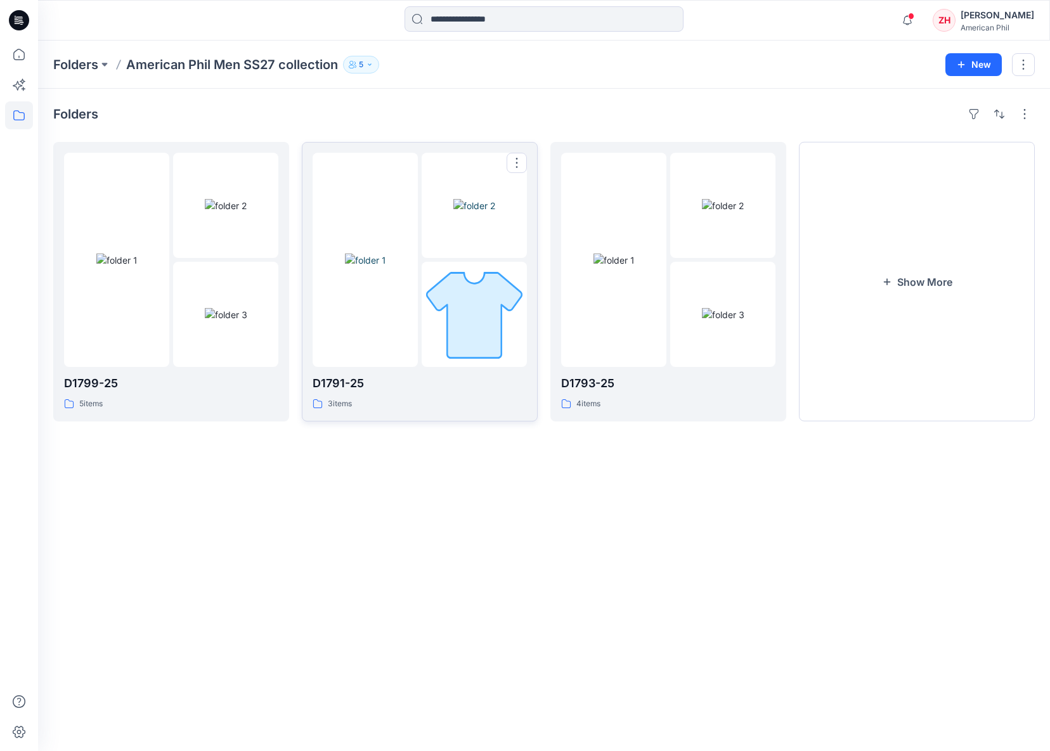
click at [464, 297] on img at bounding box center [474, 314] width 105 height 105
click at [917, 18] on span "1" at bounding box center [912, 16] width 10 height 10
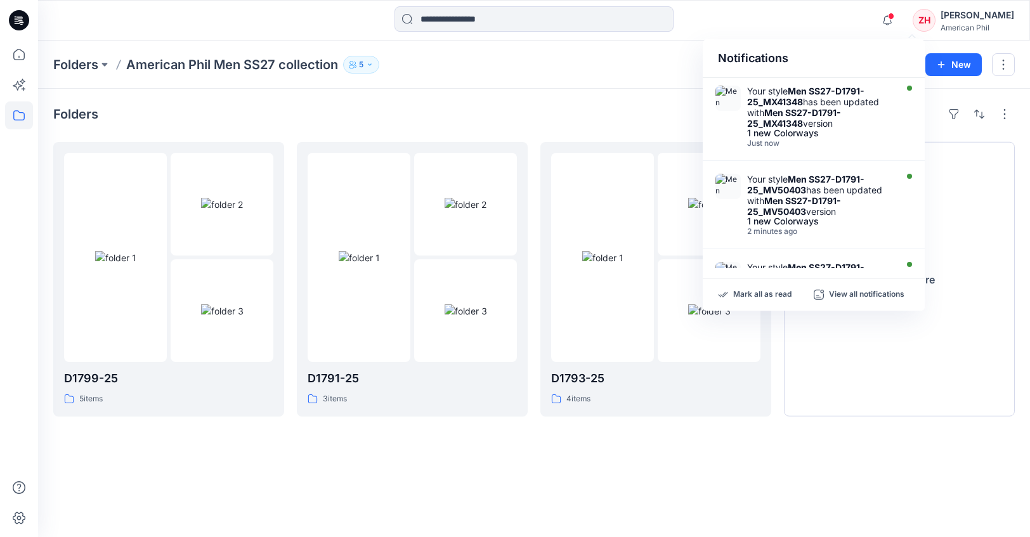
drag, startPoint x: 848, startPoint y: 27, endPoint x: 875, endPoint y: 4, distance: 35.1
click at [848, 27] on div "Notifications Your style Men SS27-D1791-25_MX41348 has been updated with Men SS…" at bounding box center [533, 20] width 991 height 28
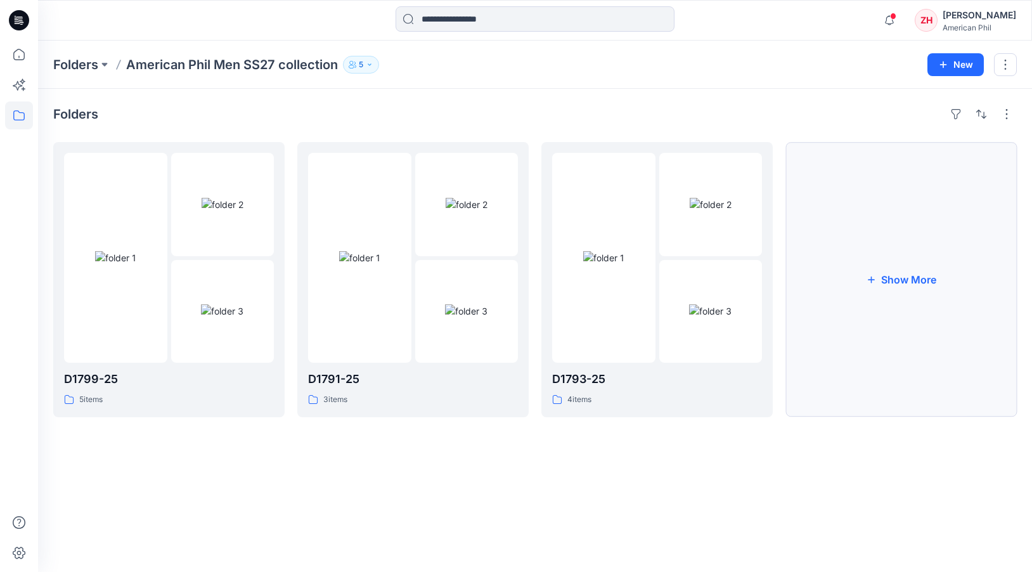
click at [903, 226] on button "Show More" at bounding box center [900, 279] width 231 height 275
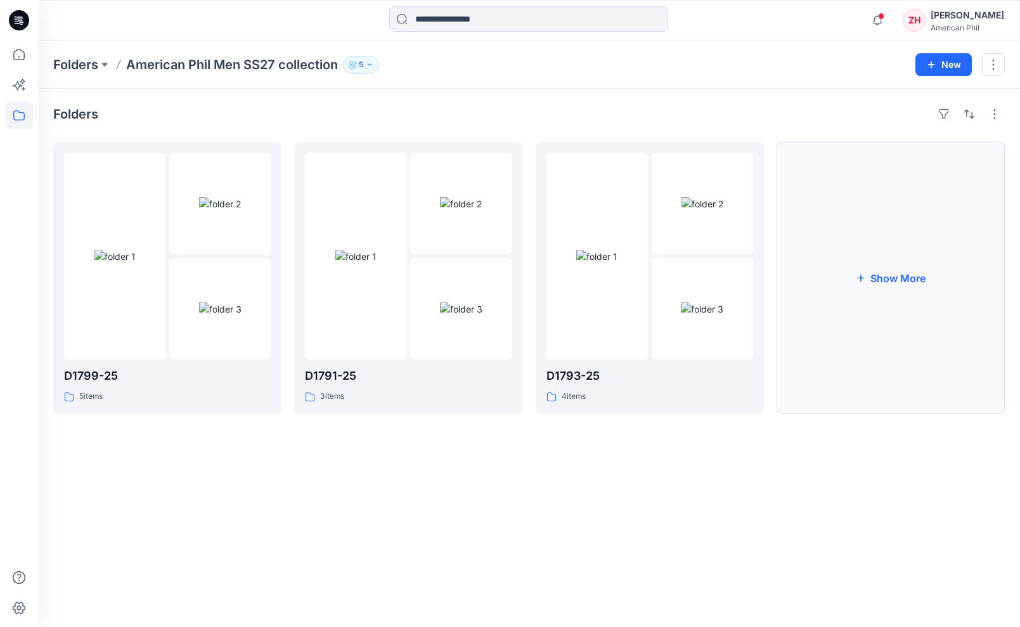
click at [893, 242] on button "Show More" at bounding box center [891, 278] width 228 height 272
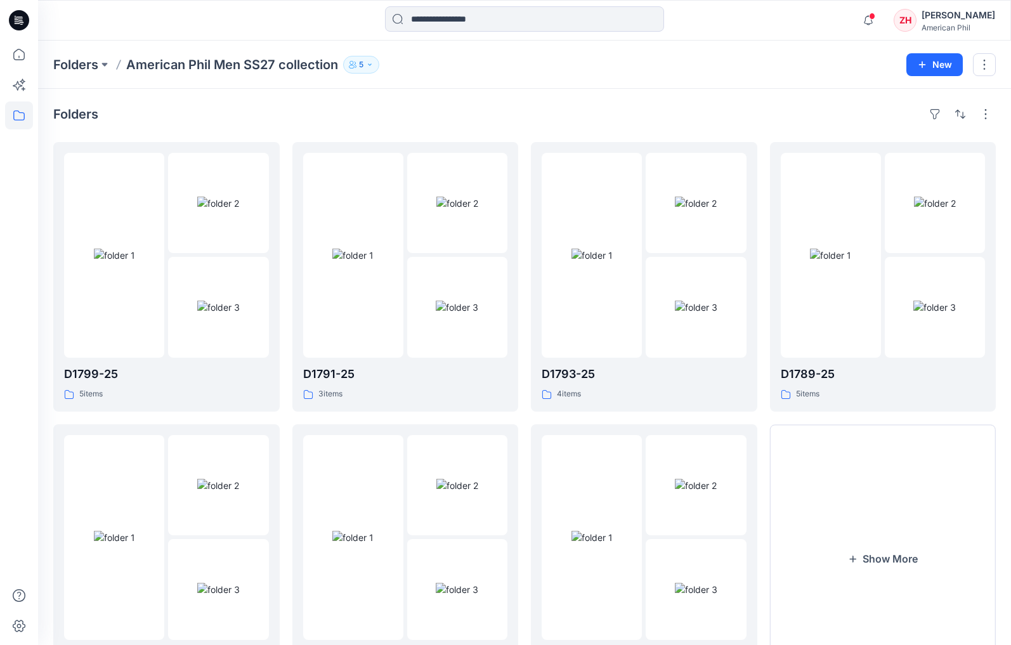
click at [778, 79] on div "Folders American Phil Men SS27 collection 5 New" at bounding box center [524, 65] width 973 height 48
click at [880, 20] on icon "button" at bounding box center [868, 20] width 24 height 25
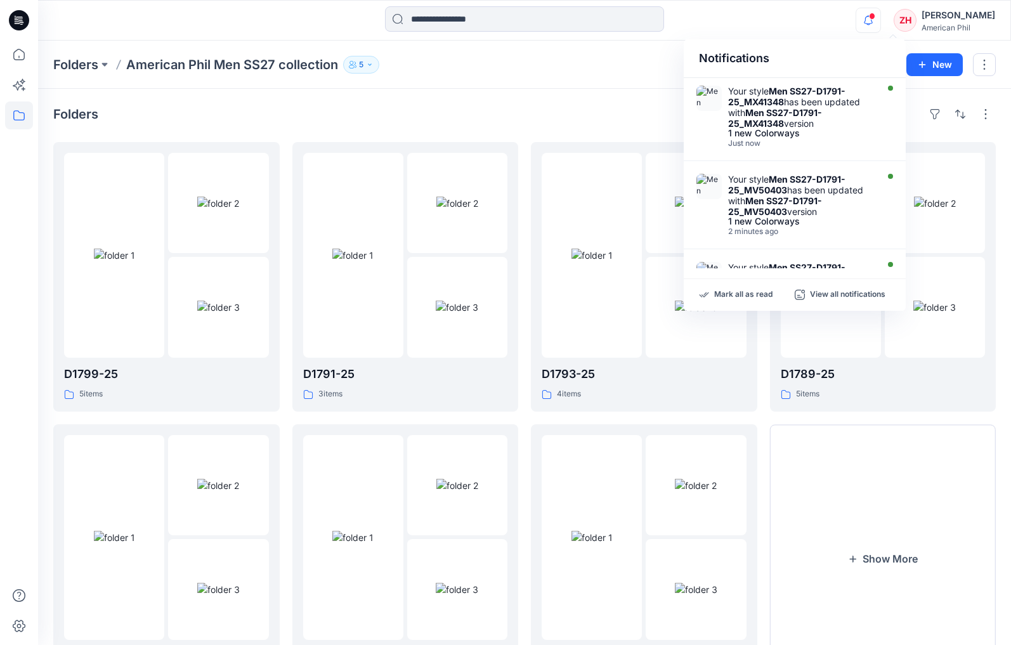
click at [794, 20] on div "Notifications Your style Men SS27-D1791-25_MX41348 has been updated with Men SS…" at bounding box center [524, 20] width 972 height 28
